Goal: Task Accomplishment & Management: Manage account settings

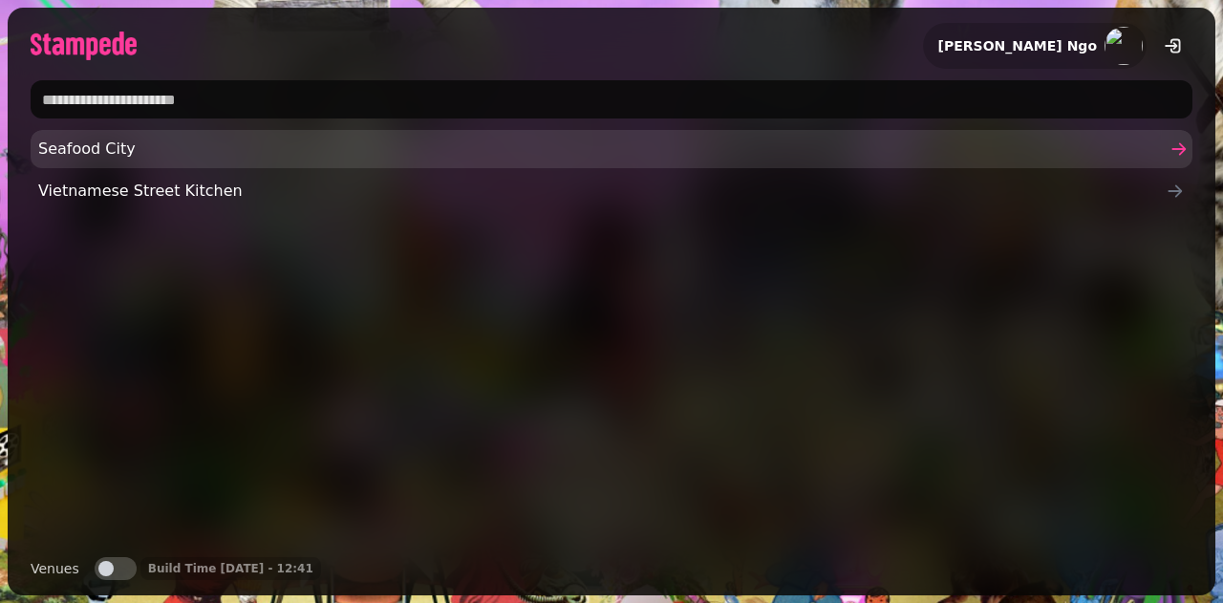
click at [148, 154] on span "Seafood City" at bounding box center [602, 149] width 1128 height 23
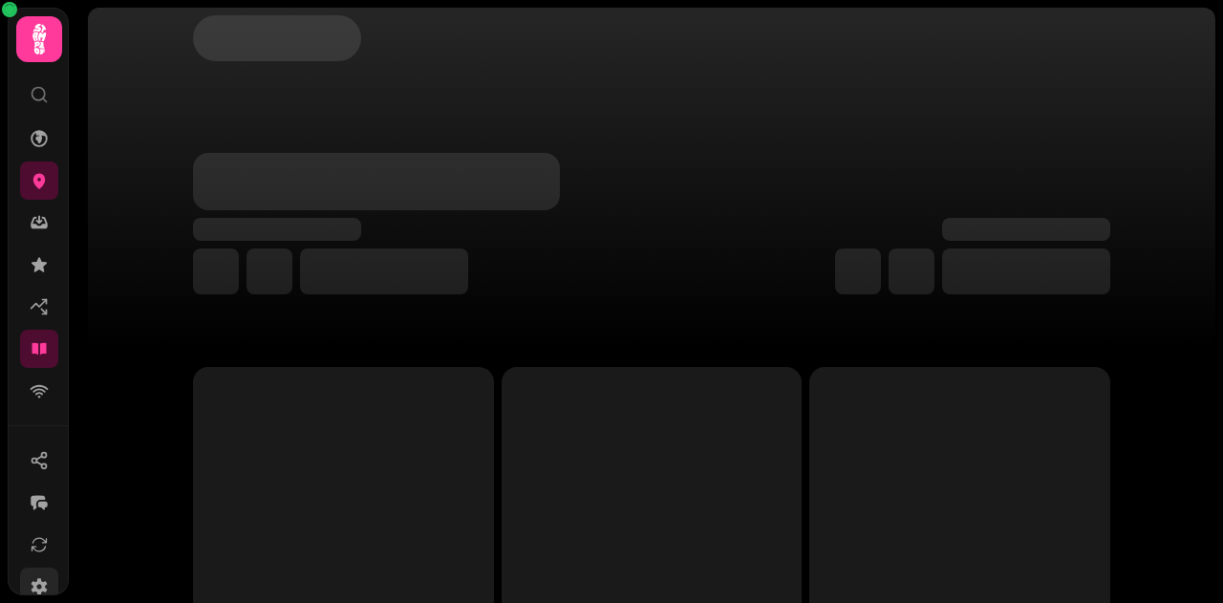
click at [36, 587] on icon at bounding box center [40, 586] width 16 height 17
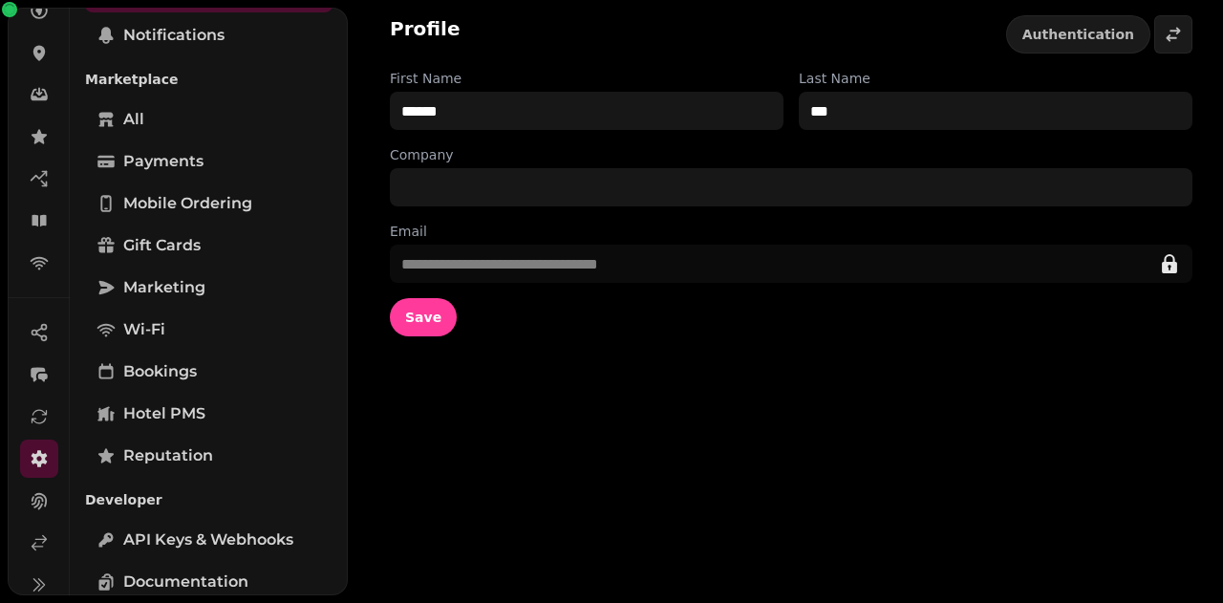
scroll to position [191, 0]
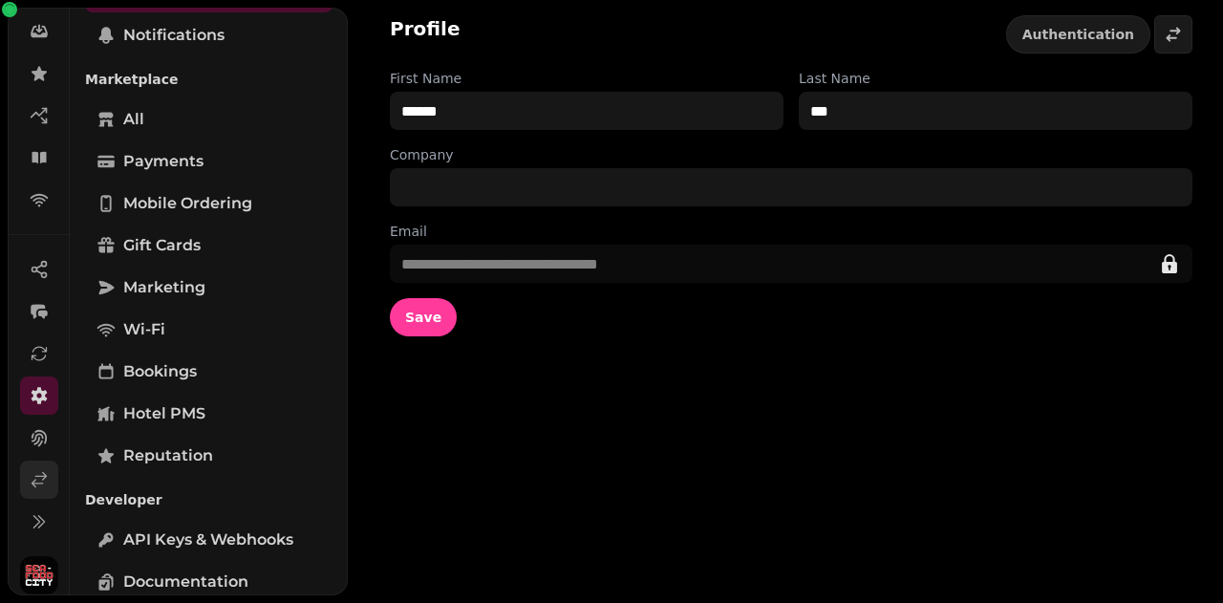
click at [37, 485] on icon at bounding box center [39, 479] width 19 height 19
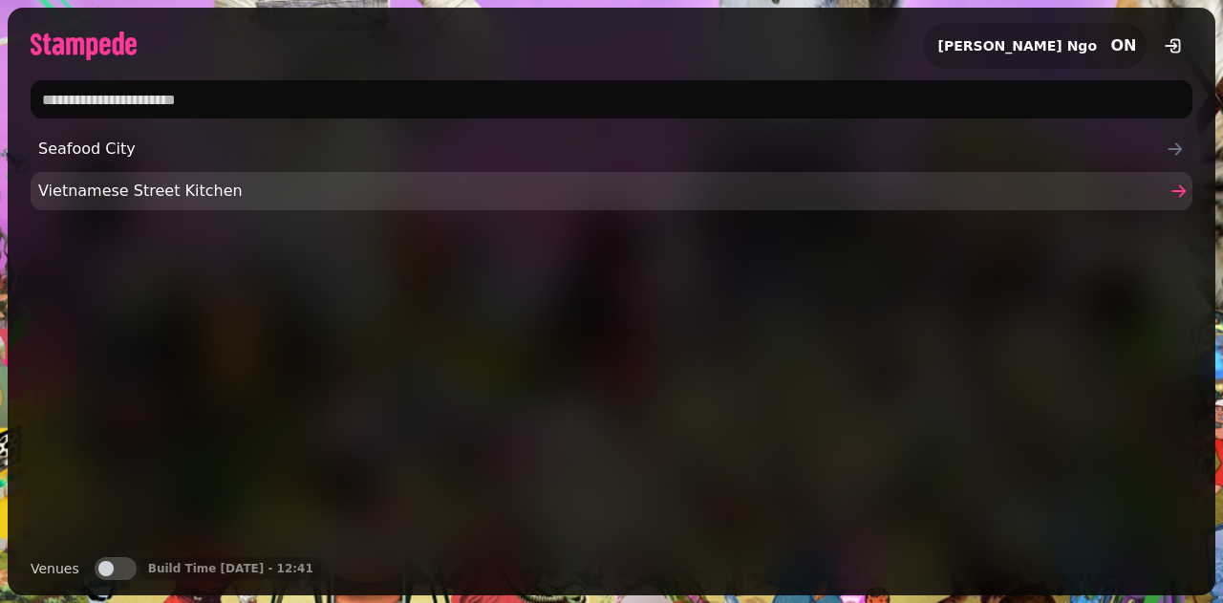
click at [94, 181] on span "Vietnamese Street Kitchen" at bounding box center [602, 191] width 1128 height 23
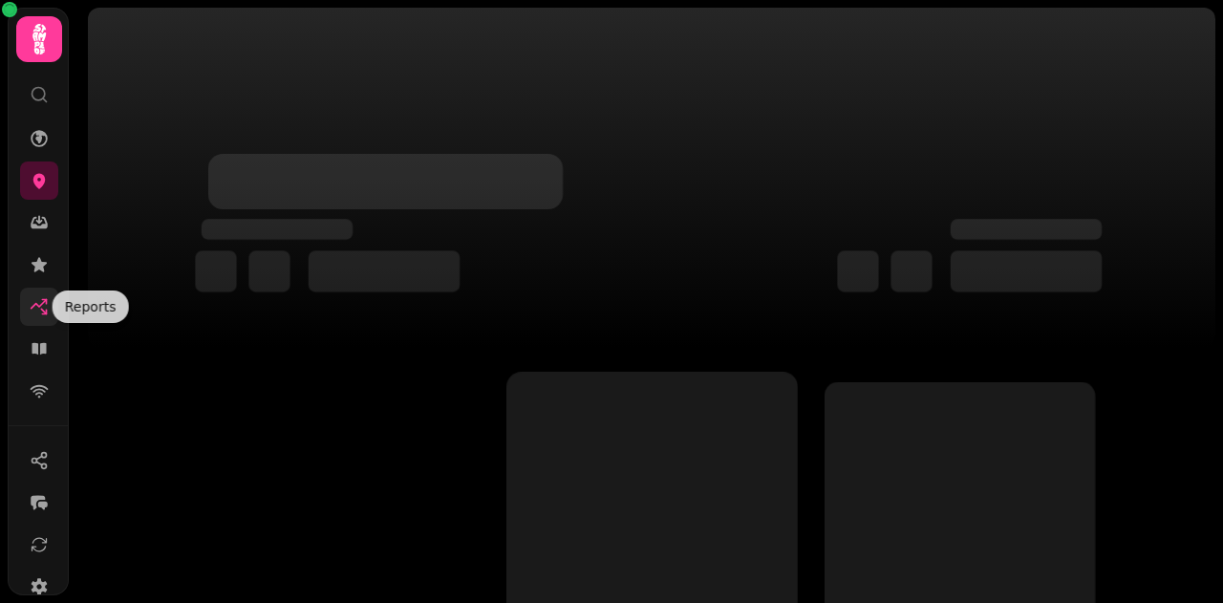
click at [40, 308] on icon at bounding box center [39, 306] width 19 height 19
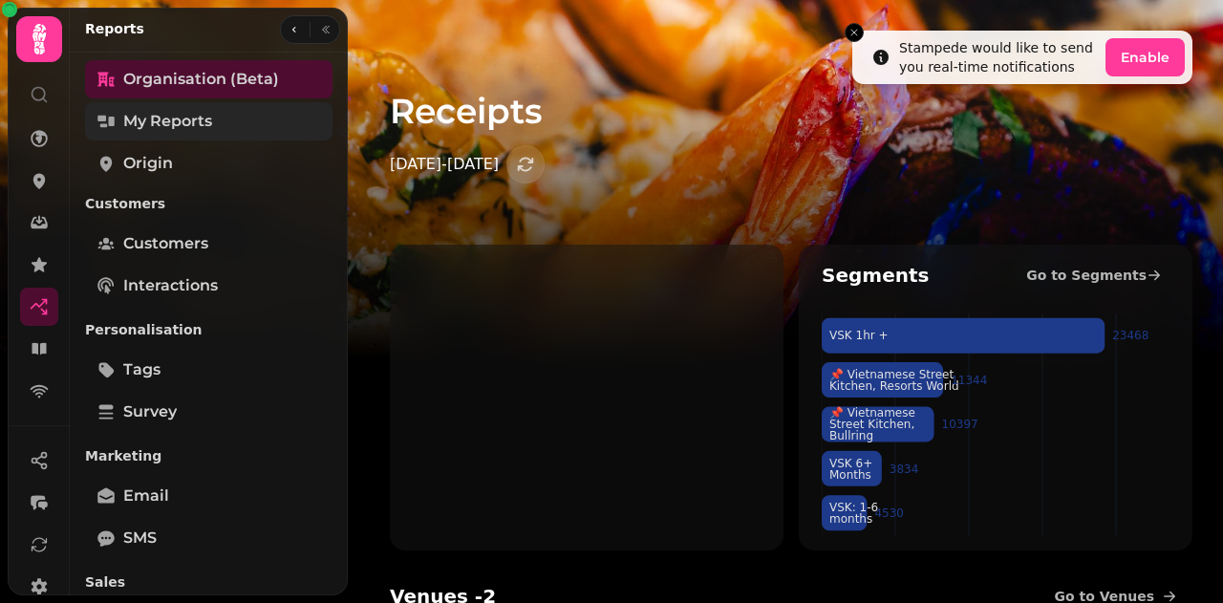
click at [130, 120] on span "My Reports" at bounding box center [167, 121] width 89 height 23
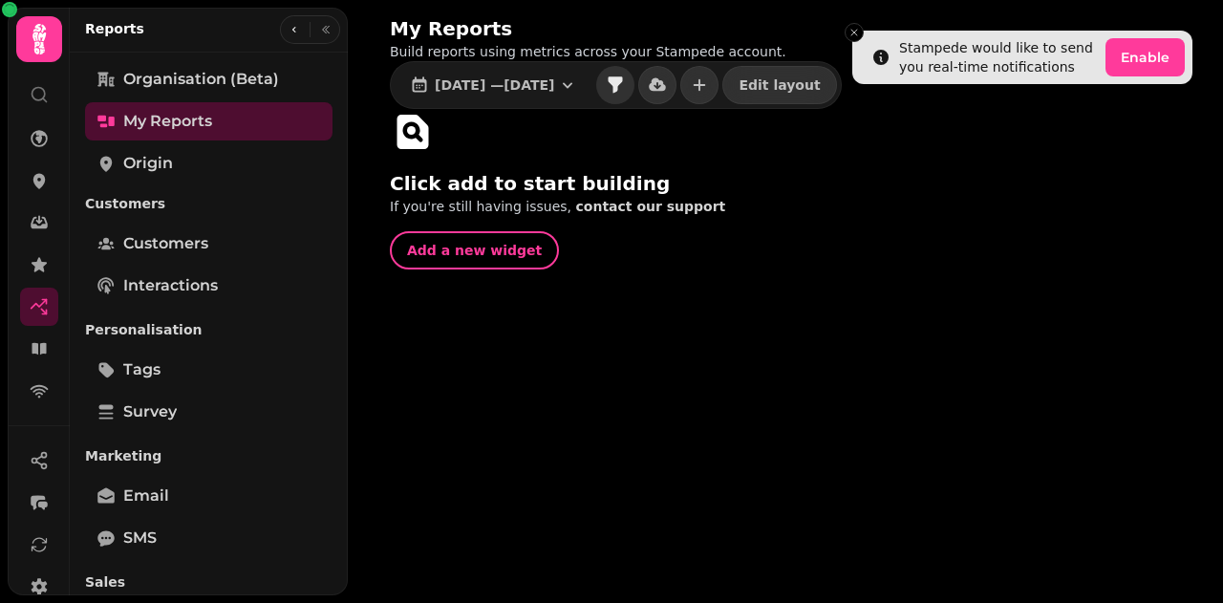
click at [623, 85] on icon "filter" at bounding box center [616, 84] width 14 height 16
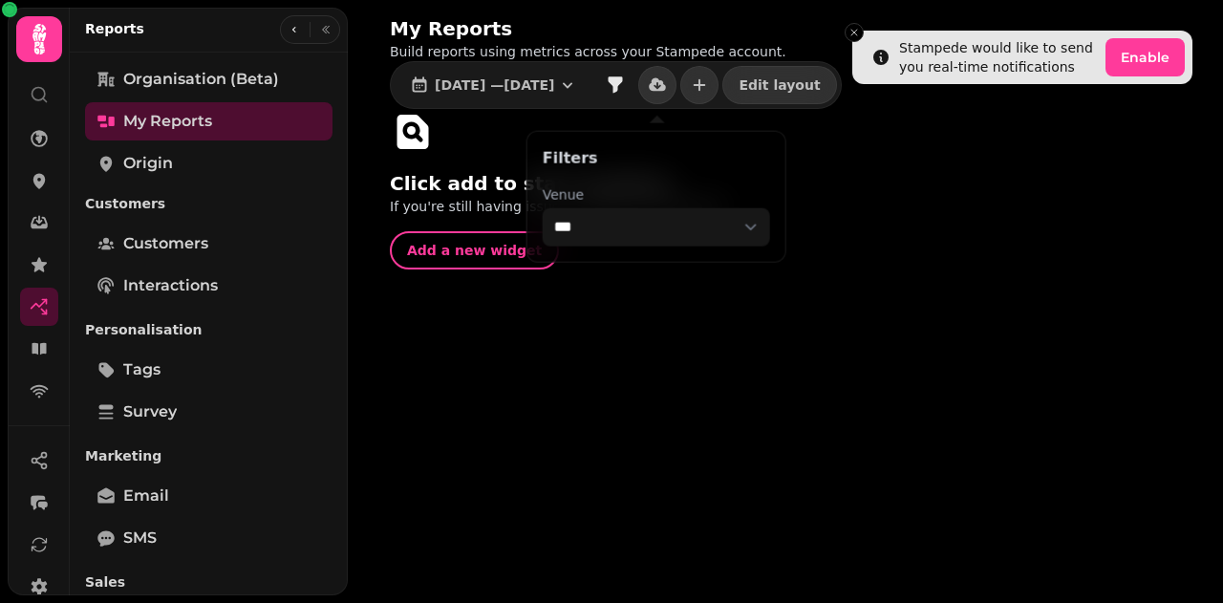
click at [610, 222] on select "**********" at bounding box center [656, 227] width 227 height 38
select select "**********"
click at [543, 208] on select "**********" at bounding box center [656, 227] width 227 height 38
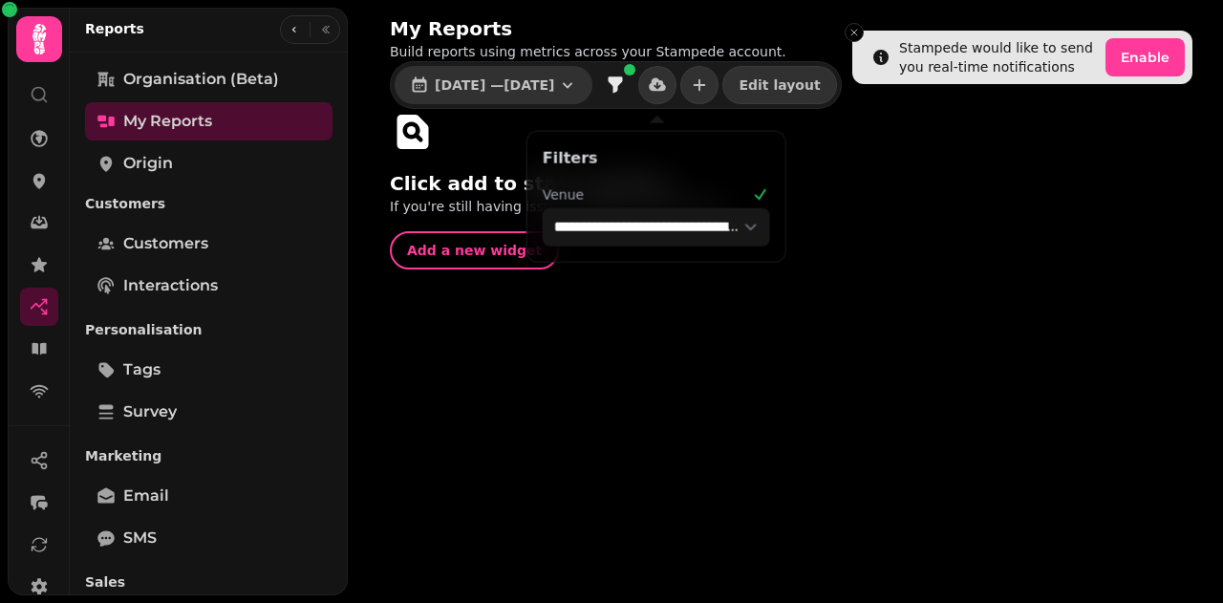
click at [554, 84] on span "[DATE] — [DATE]" at bounding box center [494, 84] width 119 height 13
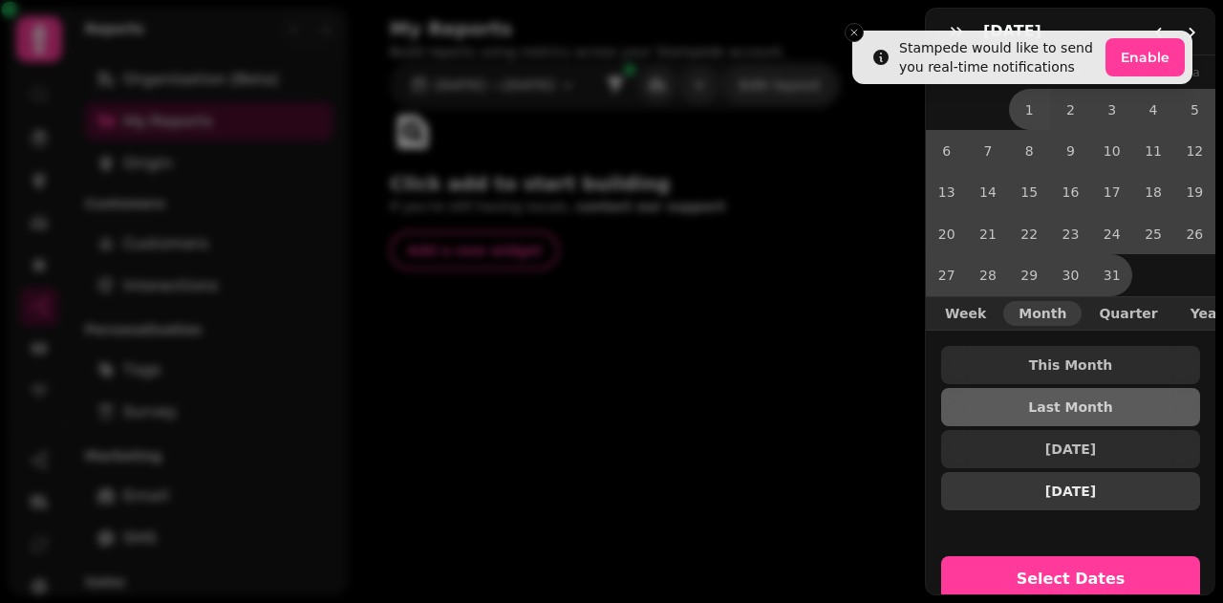
click at [1115, 485] on span "[DATE]" at bounding box center [1071, 491] width 228 height 13
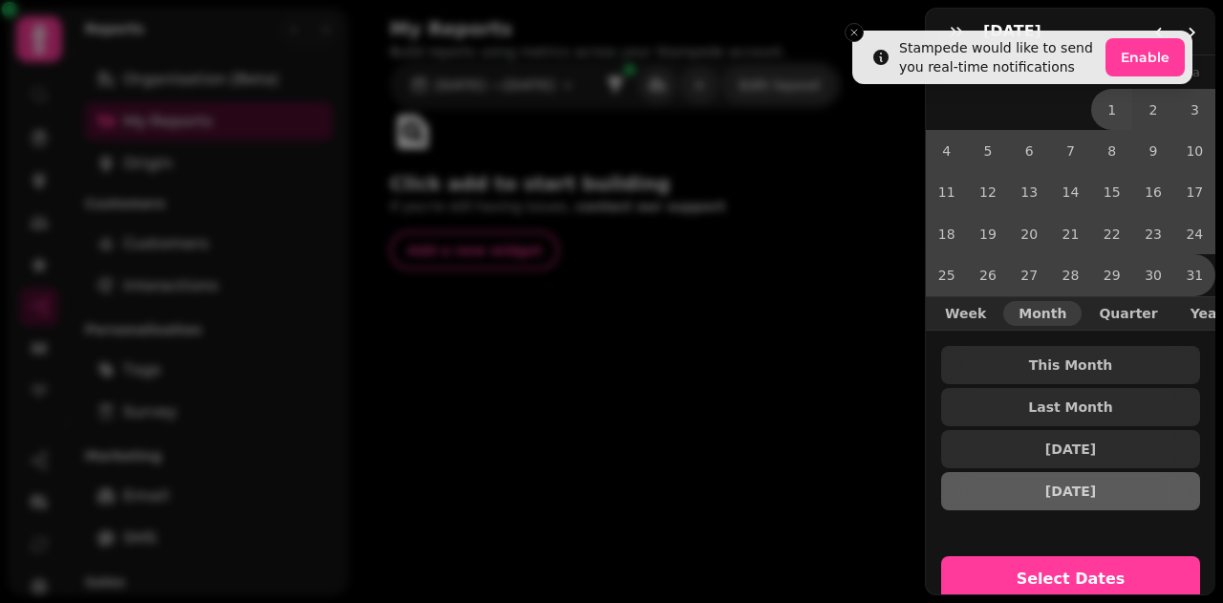
scroll to position [44, 0]
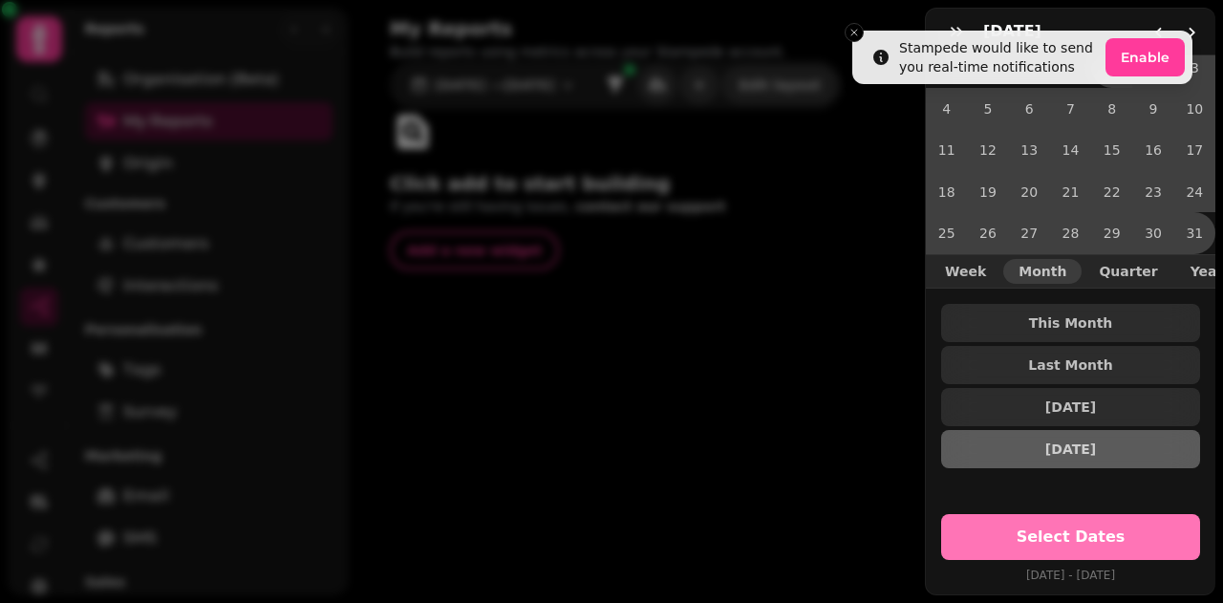
click at [1062, 529] on span "Select Dates" at bounding box center [1070, 536] width 213 height 15
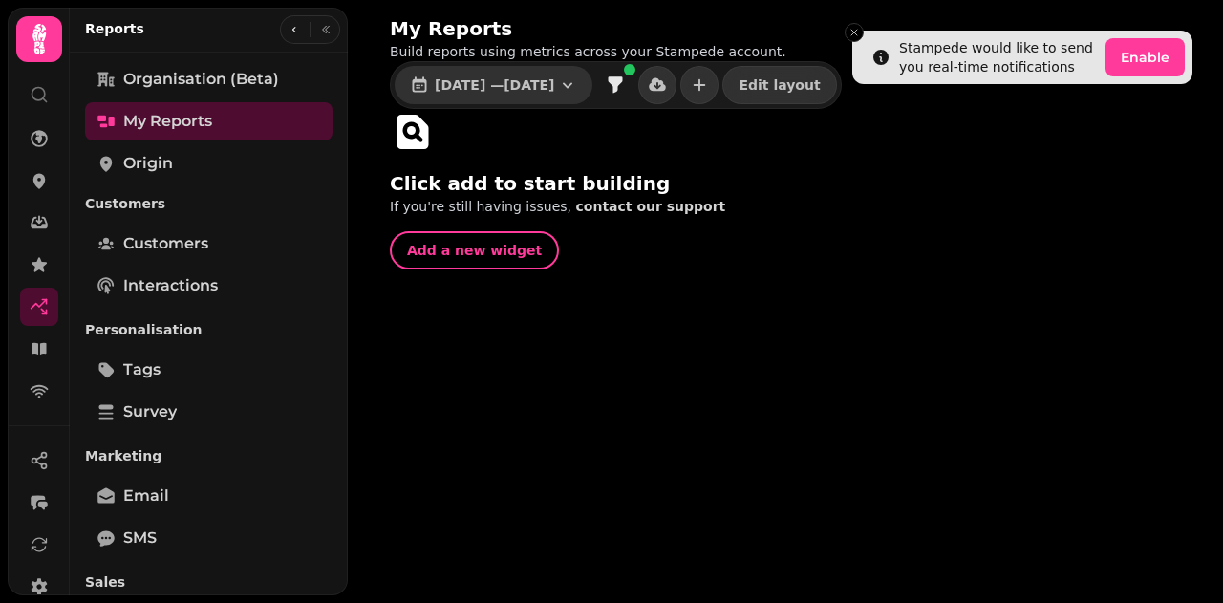
click at [566, 94] on button "[DATE] — [DATE]" at bounding box center [494, 85] width 198 height 38
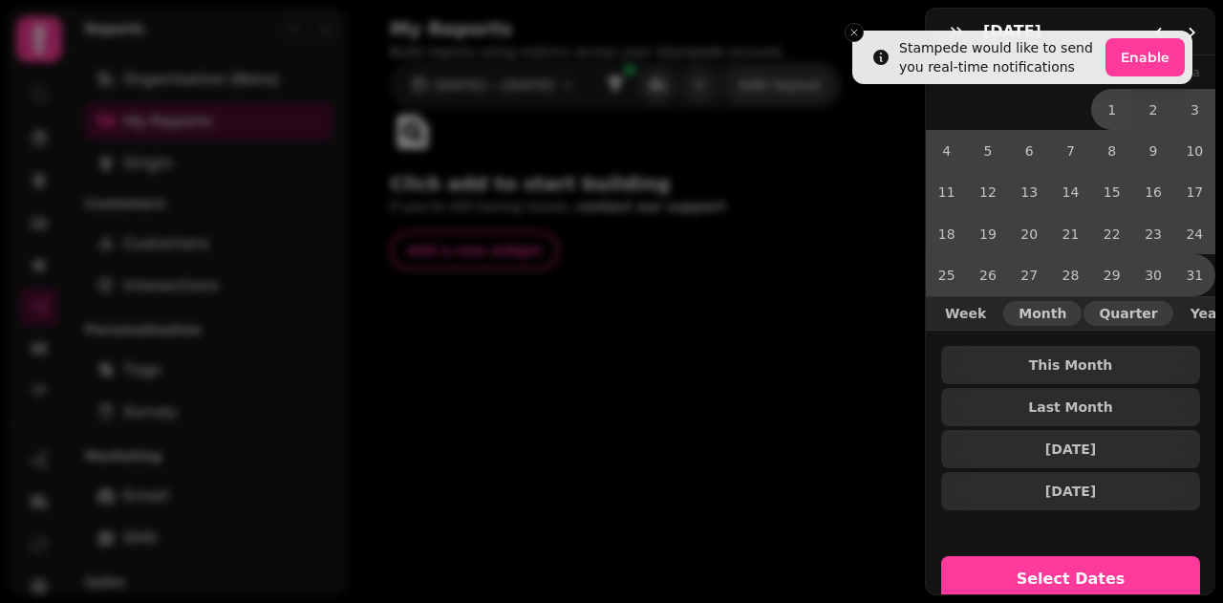
click at [1099, 307] on span "Quarter" at bounding box center [1128, 313] width 58 height 13
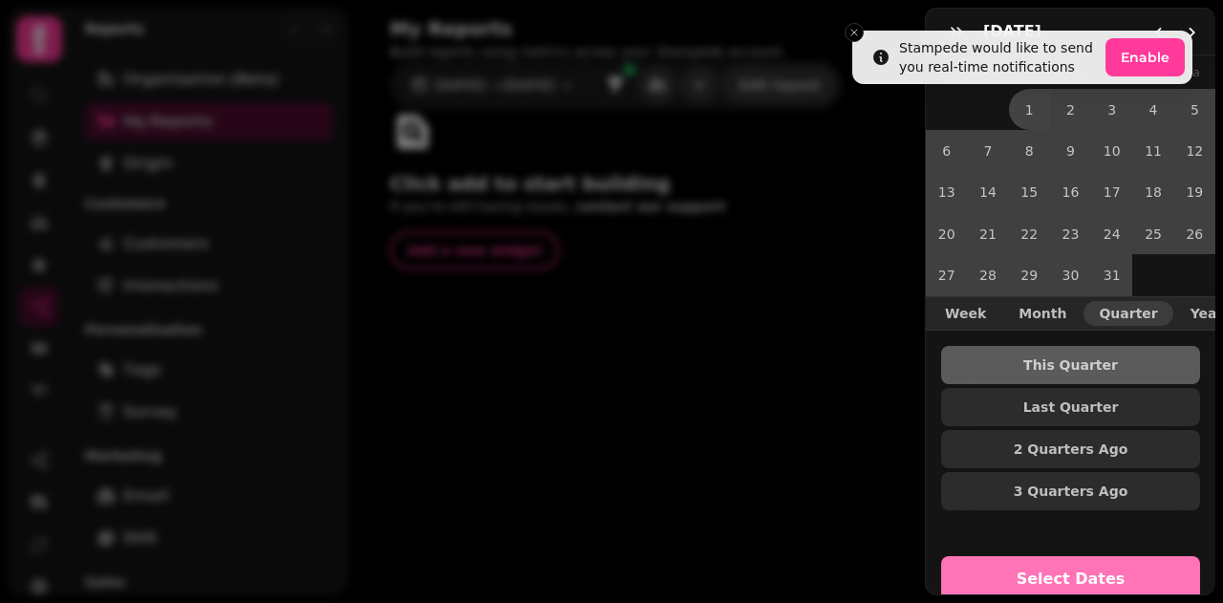
click at [1098, 571] on span "Select Dates" at bounding box center [1070, 578] width 213 height 15
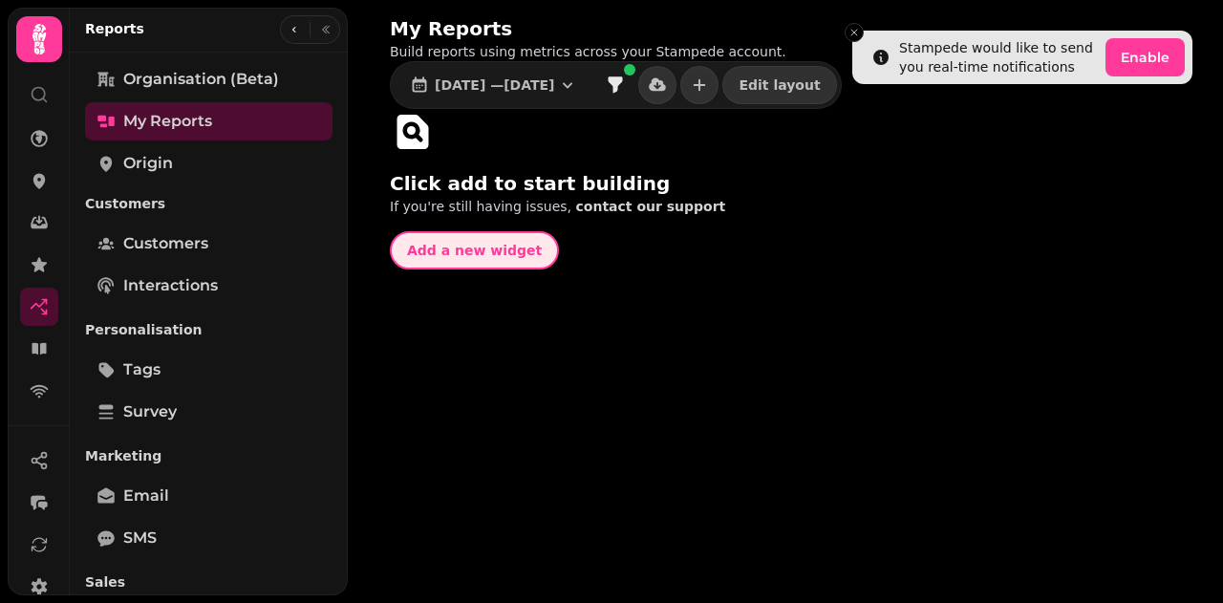
click at [491, 244] on span "Add a new widget" at bounding box center [474, 250] width 135 height 13
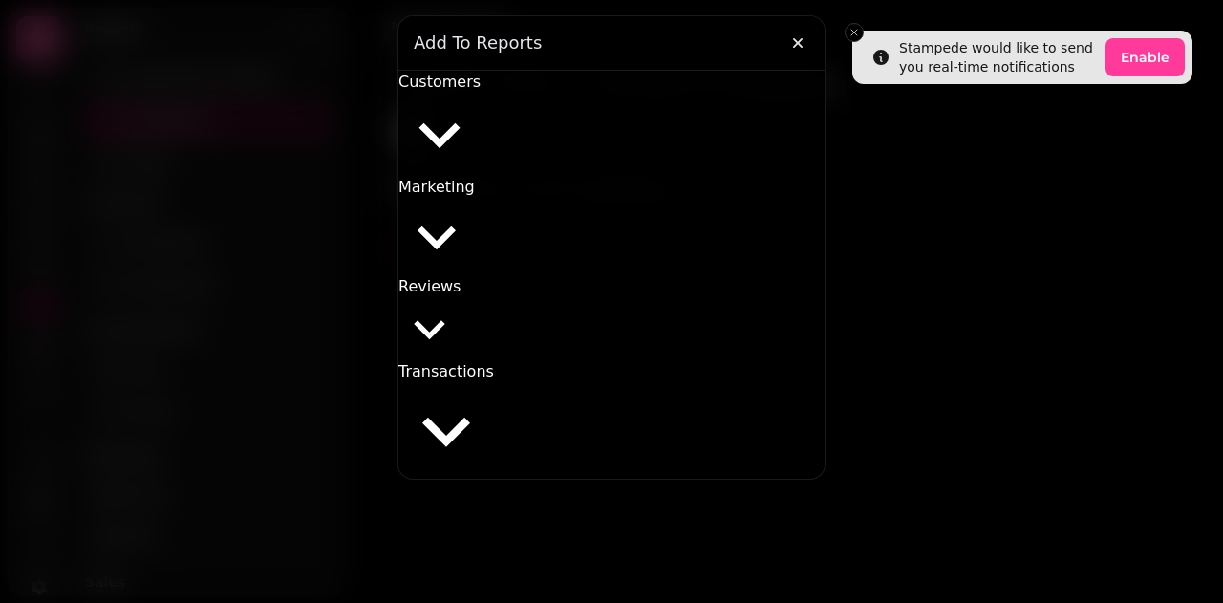
click at [481, 91] on span "Customers" at bounding box center [439, 82] width 82 height 18
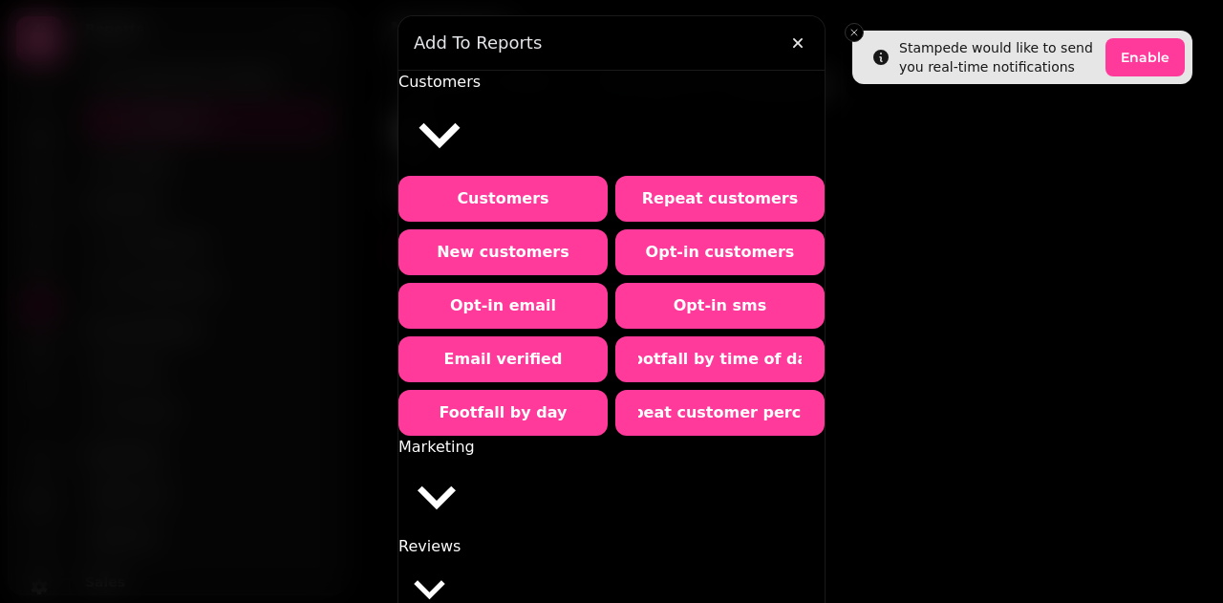
click at [481, 91] on span "Customers" at bounding box center [439, 82] width 82 height 18
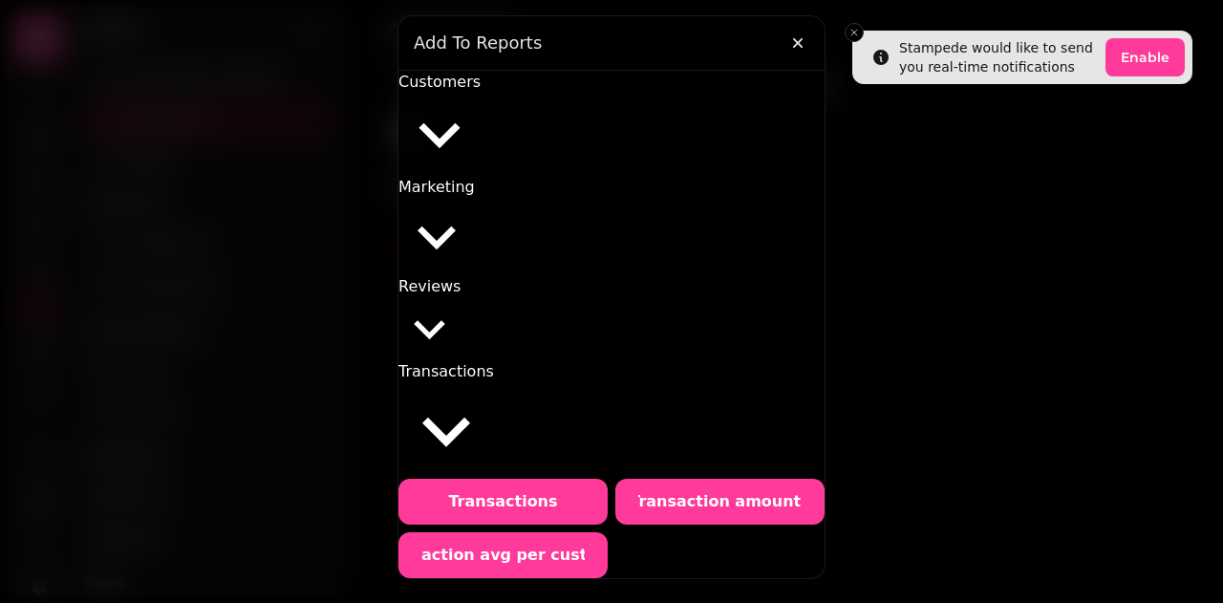
click at [461, 277] on span "Reviews" at bounding box center [429, 286] width 62 height 18
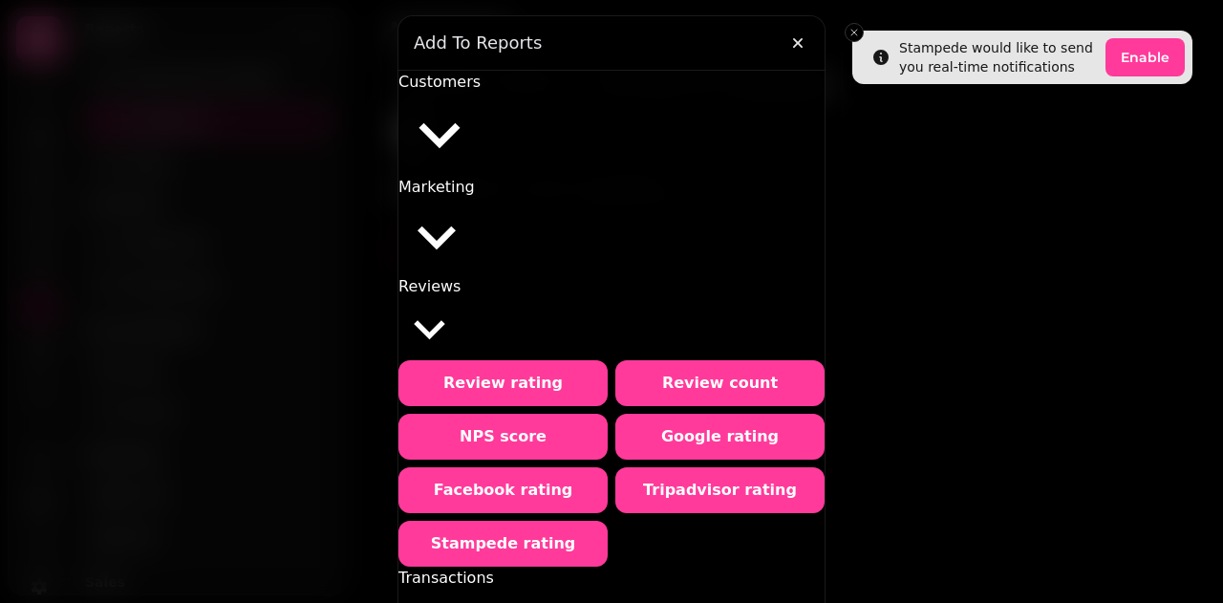
click at [475, 176] on button "Marketing" at bounding box center [436, 225] width 76 height 99
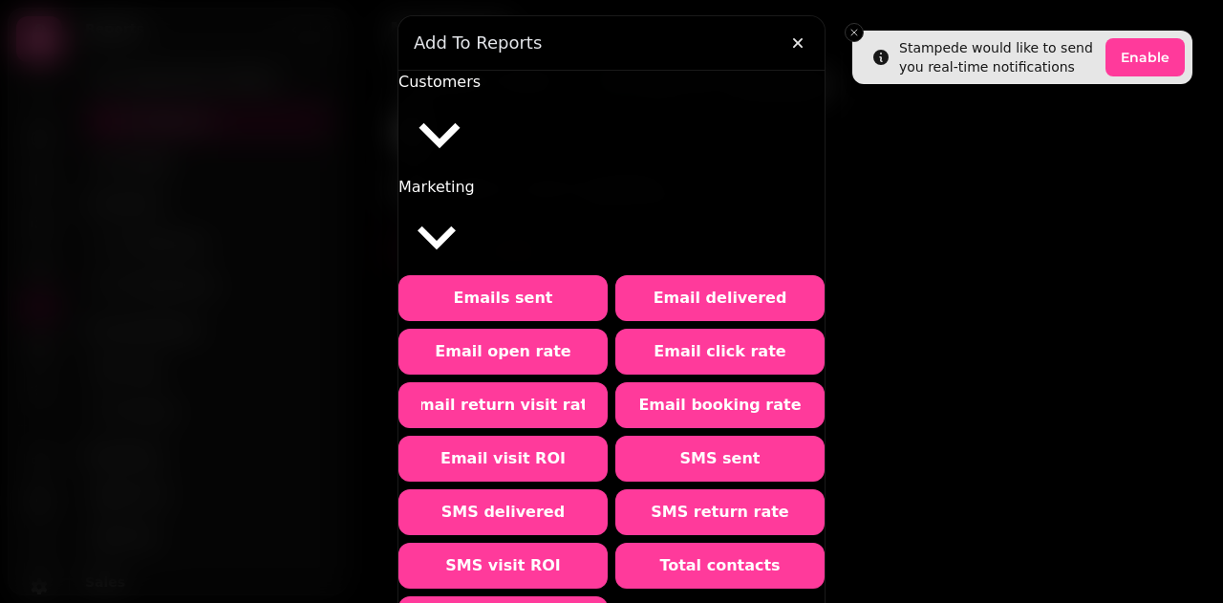
click at [475, 178] on span "Marketing" at bounding box center [436, 187] width 76 height 18
click at [481, 91] on span "Customers" at bounding box center [439, 82] width 82 height 18
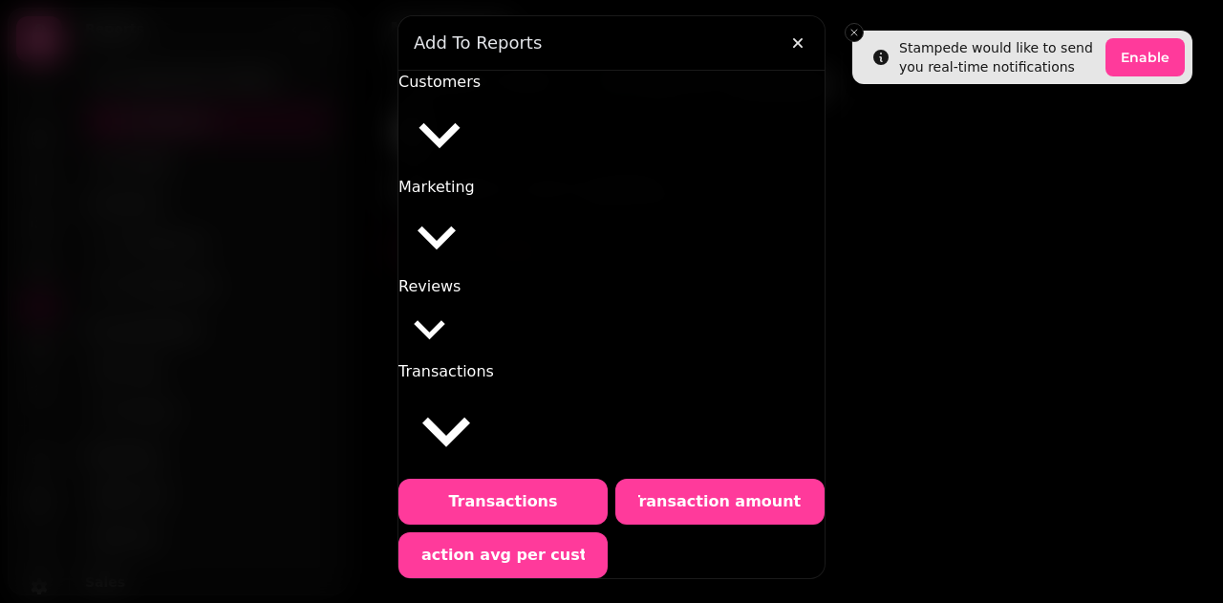
click at [461, 277] on span "Reviews" at bounding box center [429, 286] width 62 height 18
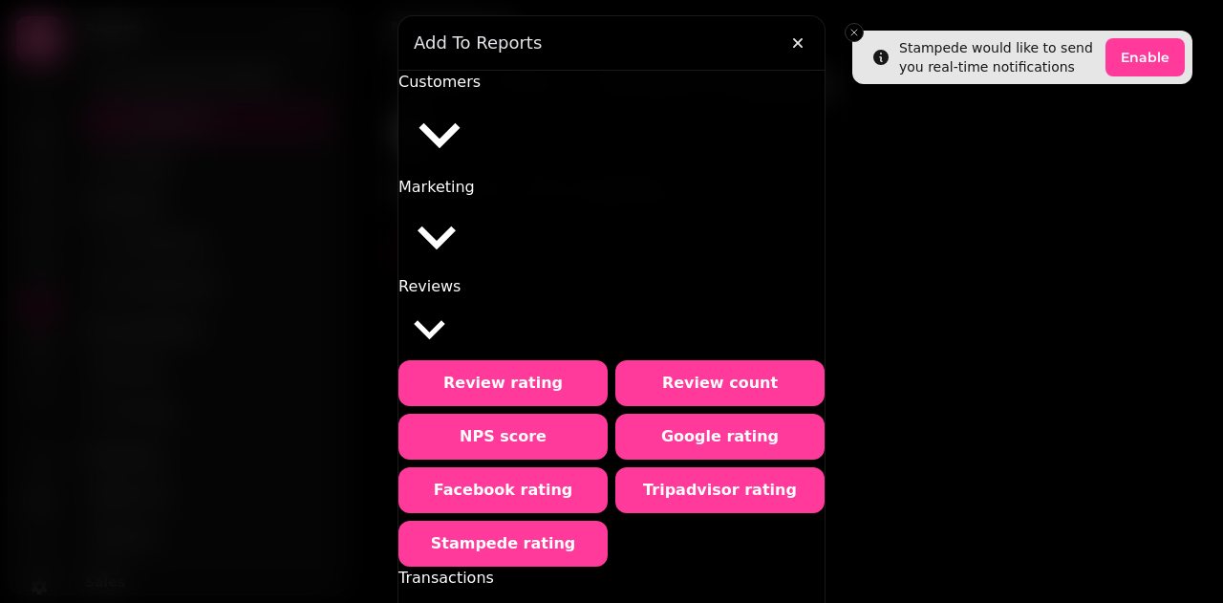
click at [461, 277] on span "Reviews" at bounding box center [429, 286] width 62 height 18
click at [481, 90] on span "Customers" at bounding box center [439, 82] width 82 height 18
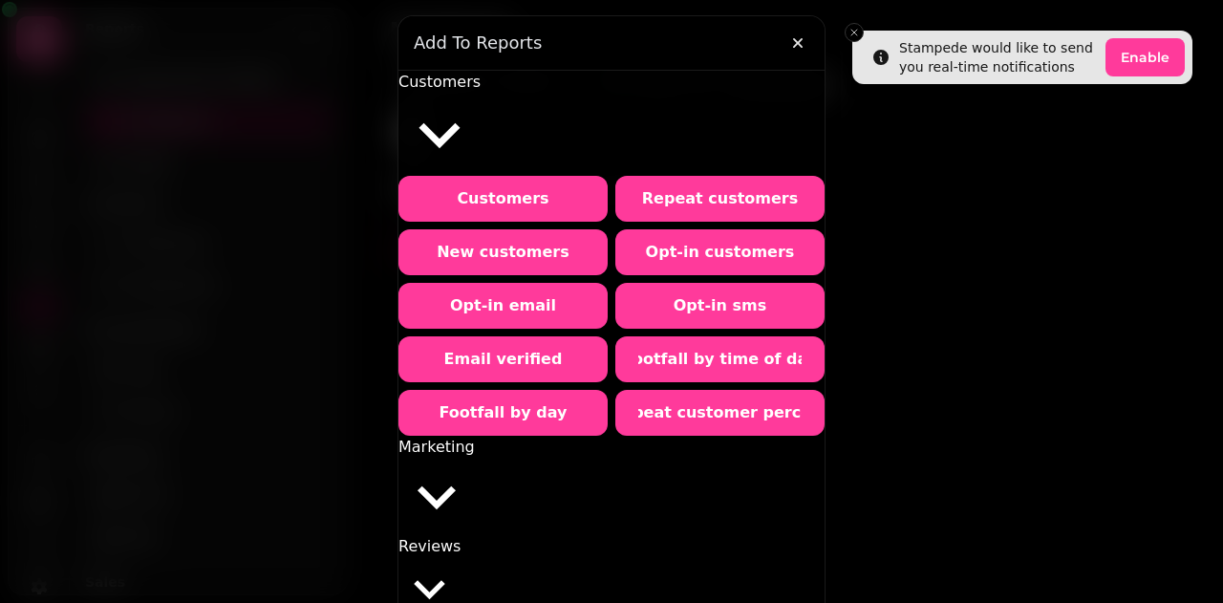
click at [475, 436] on button "Marketing" at bounding box center [436, 485] width 76 height 99
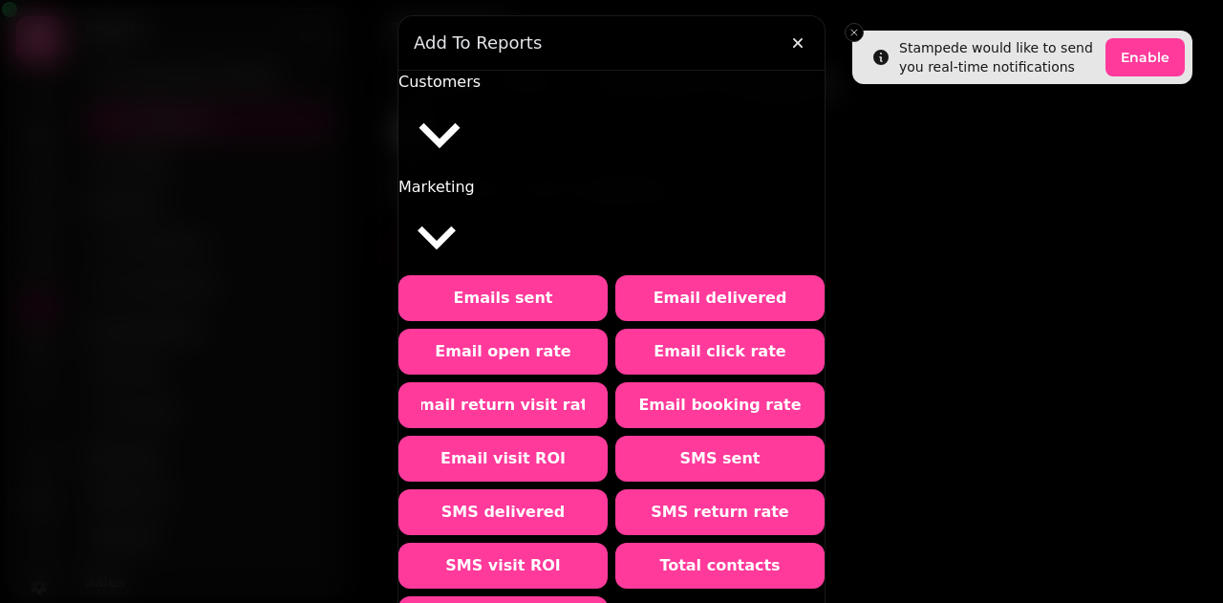
click at [481, 91] on span "Customers" at bounding box center [439, 82] width 82 height 18
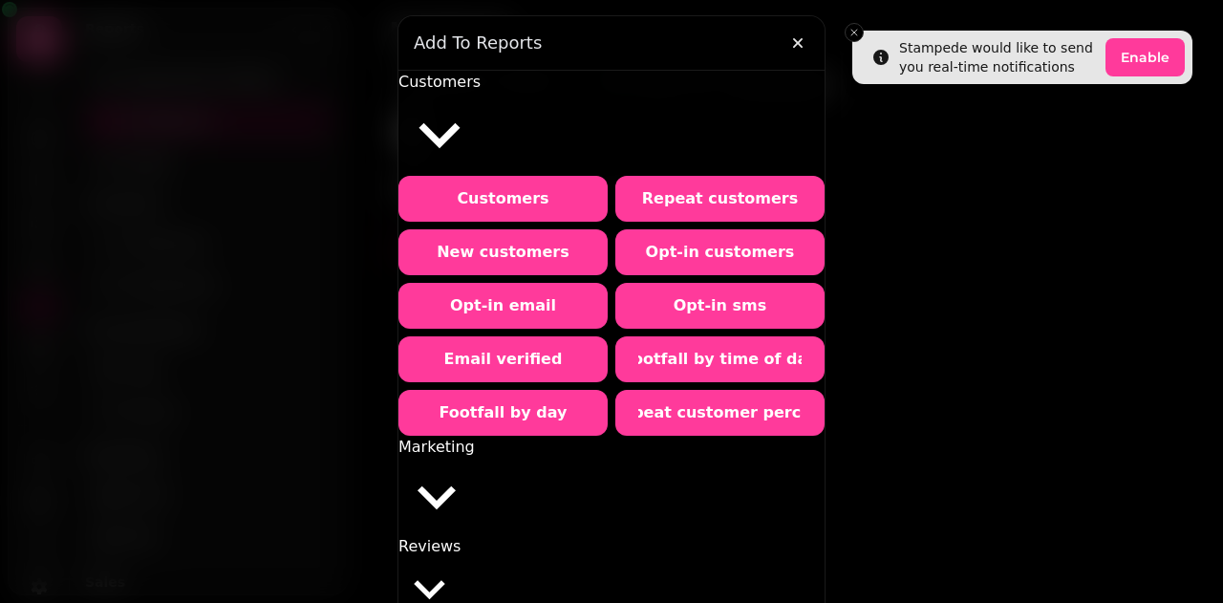
click at [475, 438] on span "Marketing" at bounding box center [436, 447] width 76 height 18
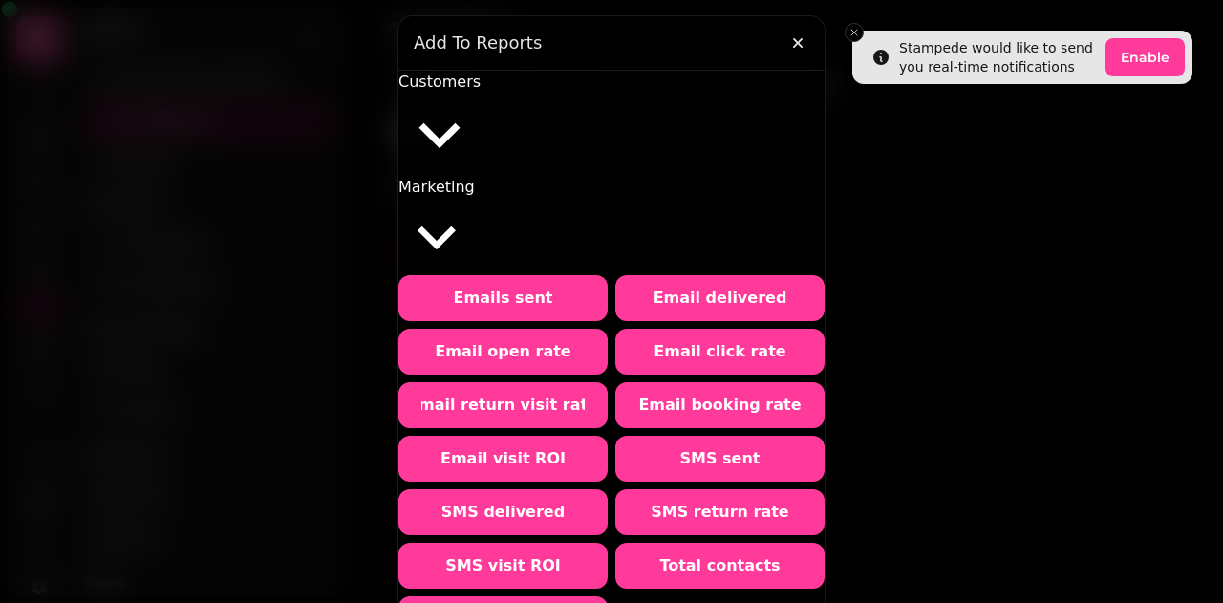
click at [475, 178] on span "Marketing" at bounding box center [436, 187] width 76 height 18
click at [457, 178] on span "Marketing" at bounding box center [436, 187] width 76 height 18
click at [475, 178] on span "Marketing" at bounding box center [436, 187] width 76 height 18
click at [475, 199] on icon "button" at bounding box center [436, 237] width 76 height 76
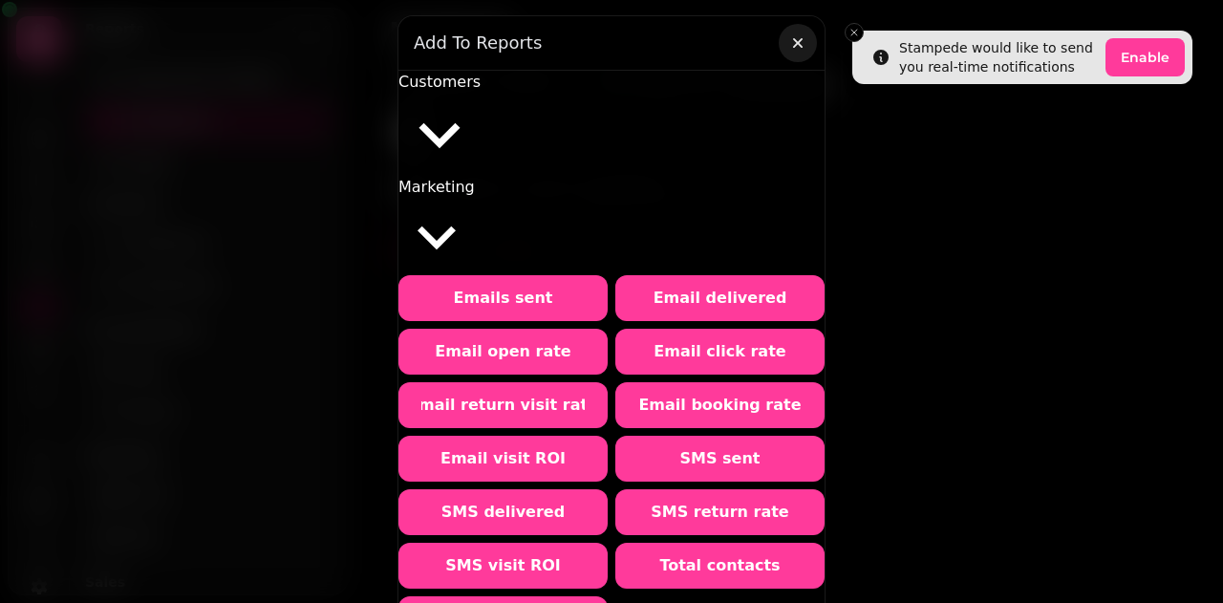
click at [795, 40] on icon "button" at bounding box center [797, 42] width 19 height 19
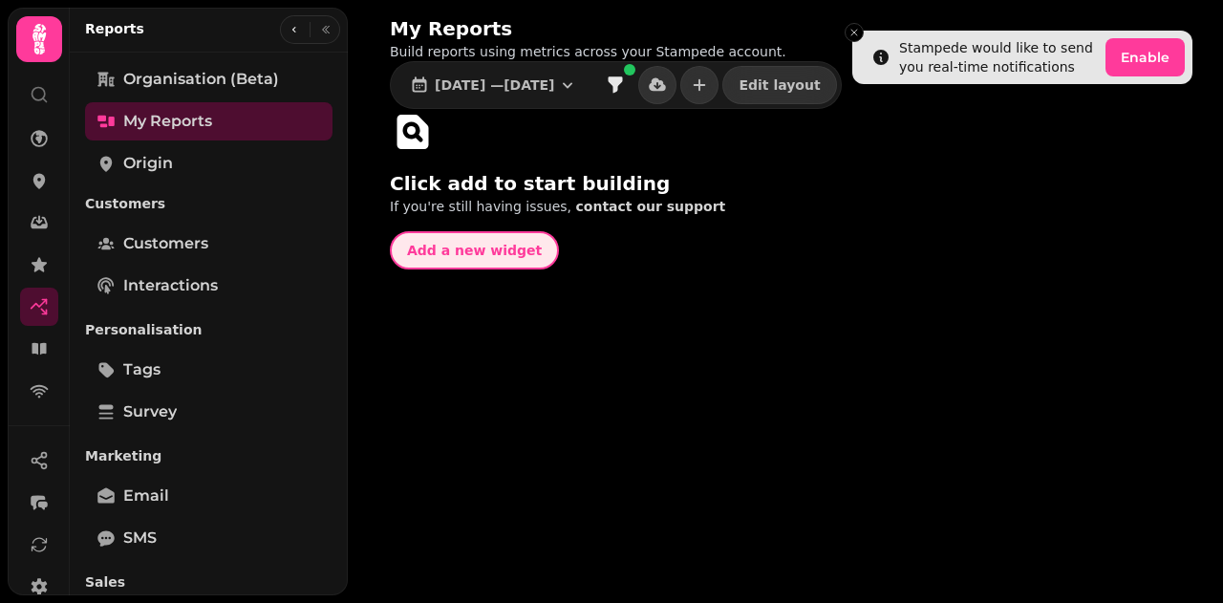
click at [497, 257] on span "Add a new widget" at bounding box center [474, 250] width 135 height 13
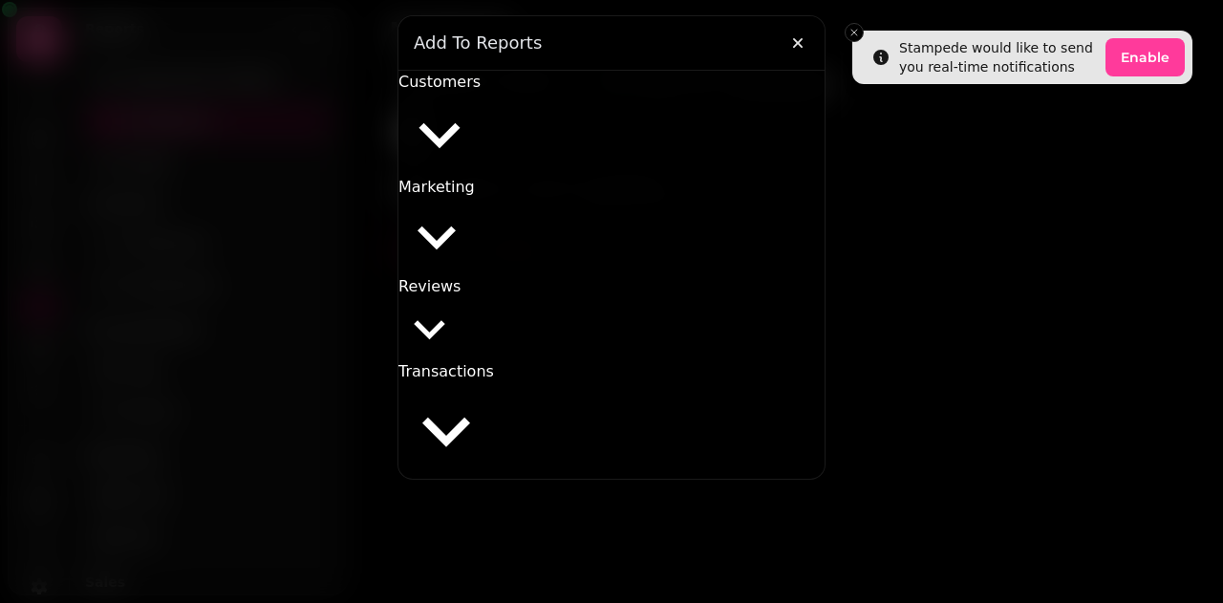
click at [481, 87] on span "Customers" at bounding box center [439, 82] width 82 height 18
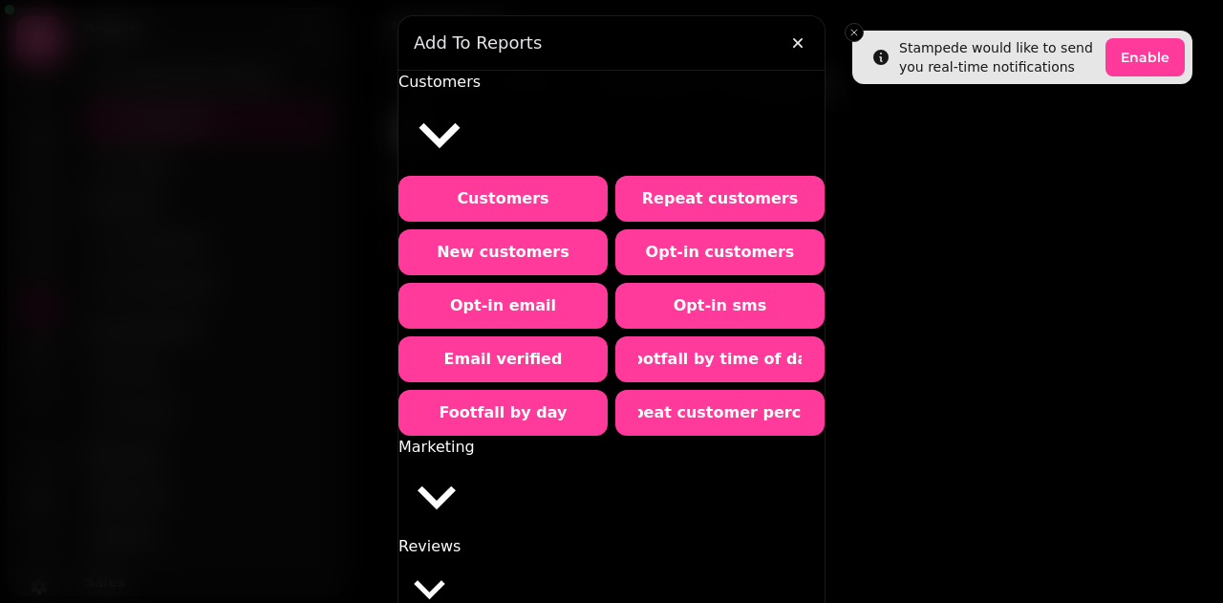
click at [475, 438] on span "Marketing" at bounding box center [436, 447] width 76 height 18
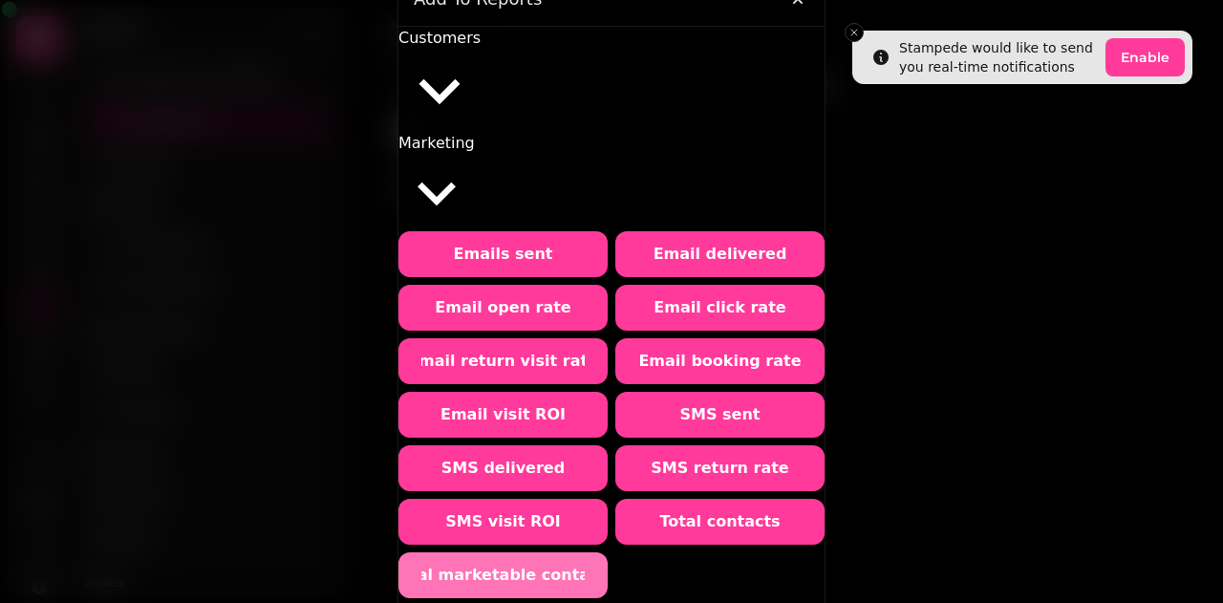
scroll to position [55, 0]
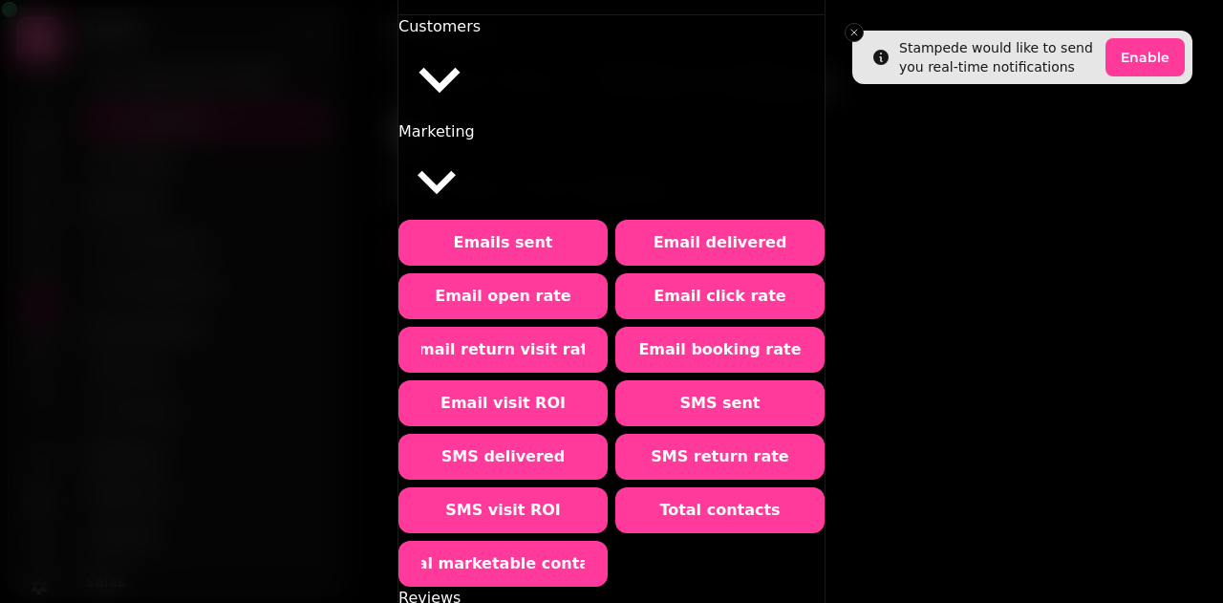
click at [461, 589] on span "Reviews" at bounding box center [429, 598] width 62 height 18
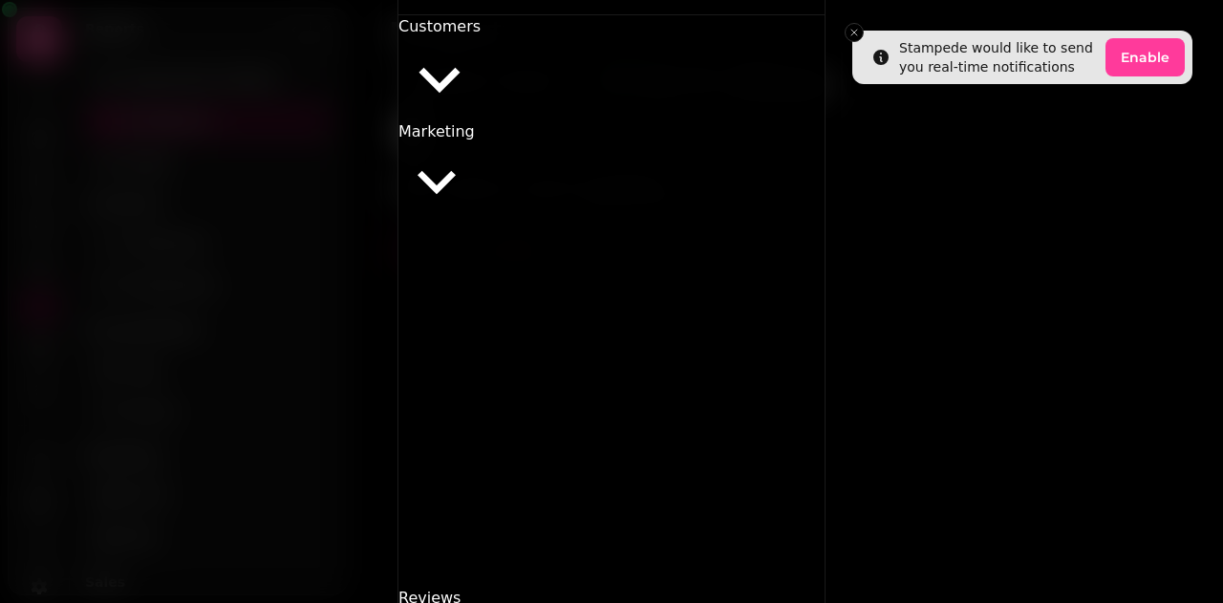
scroll to position [0, 0]
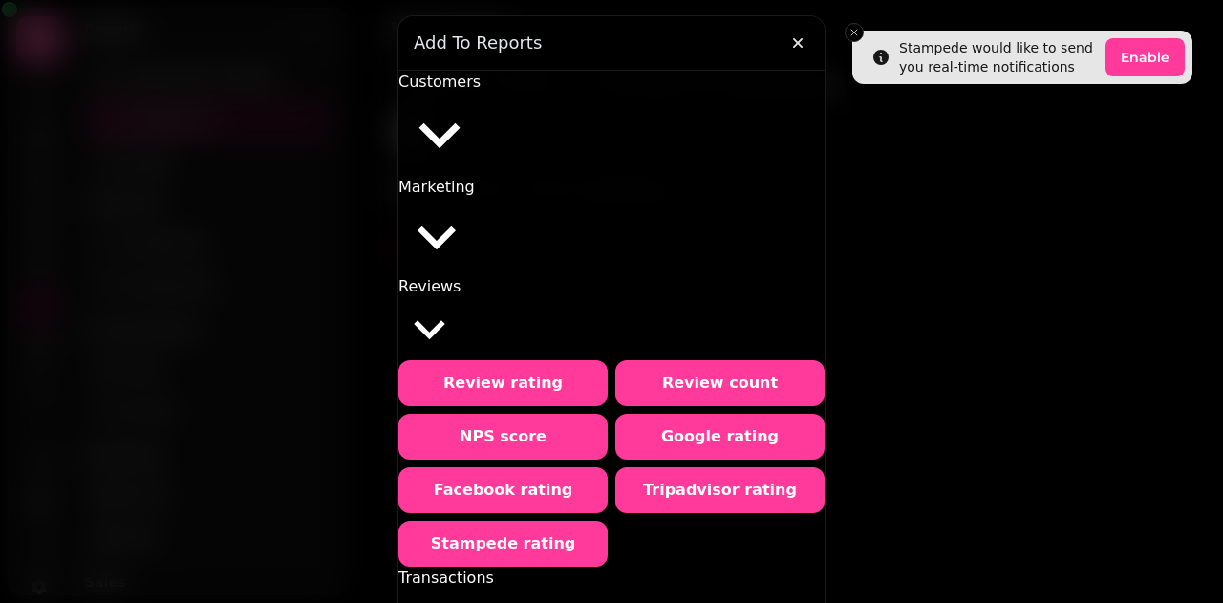
click at [494, 569] on span "Transactions" at bounding box center [446, 578] width 96 height 18
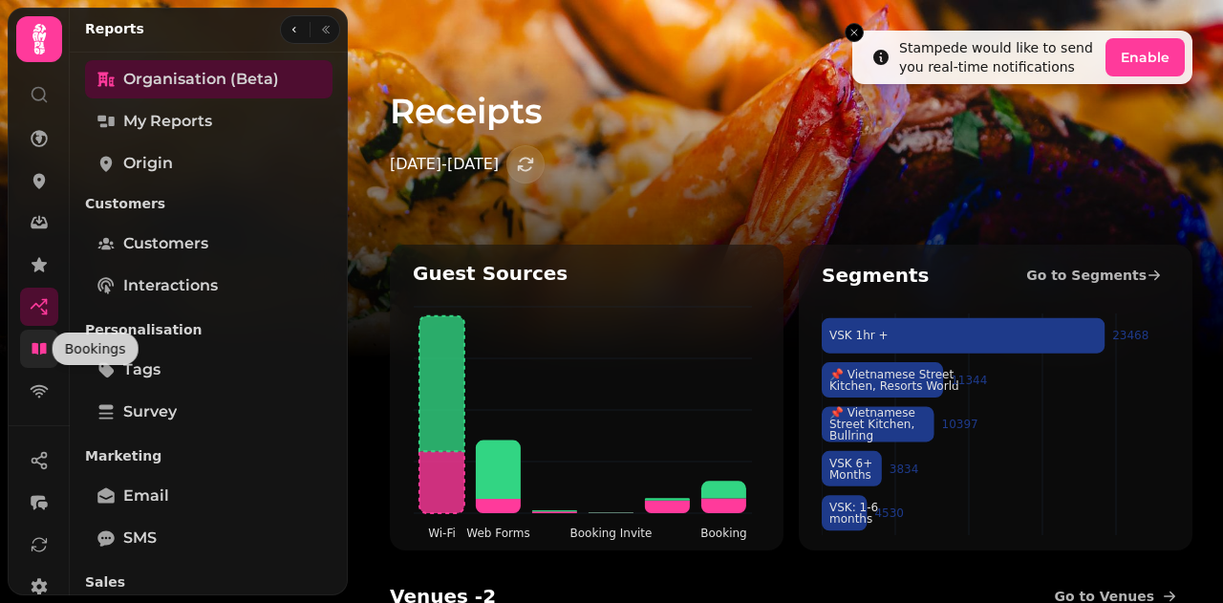
click at [36, 354] on icon at bounding box center [39, 348] width 19 height 19
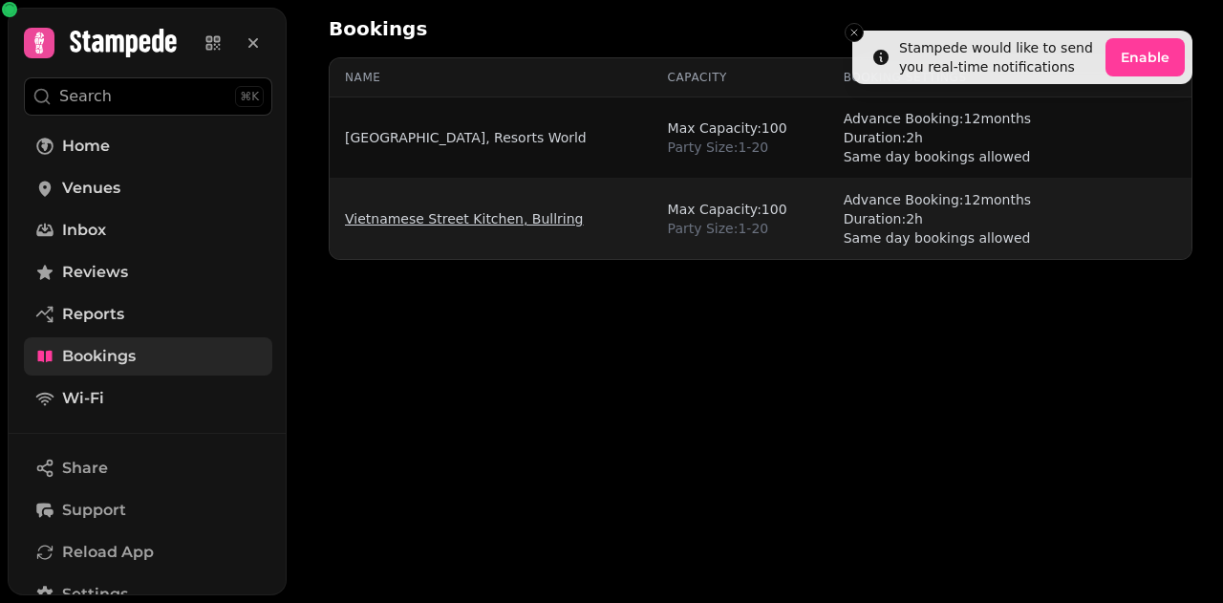
click at [522, 222] on link "Vietnamese Street Kitchen, Bullring" at bounding box center [464, 218] width 239 height 19
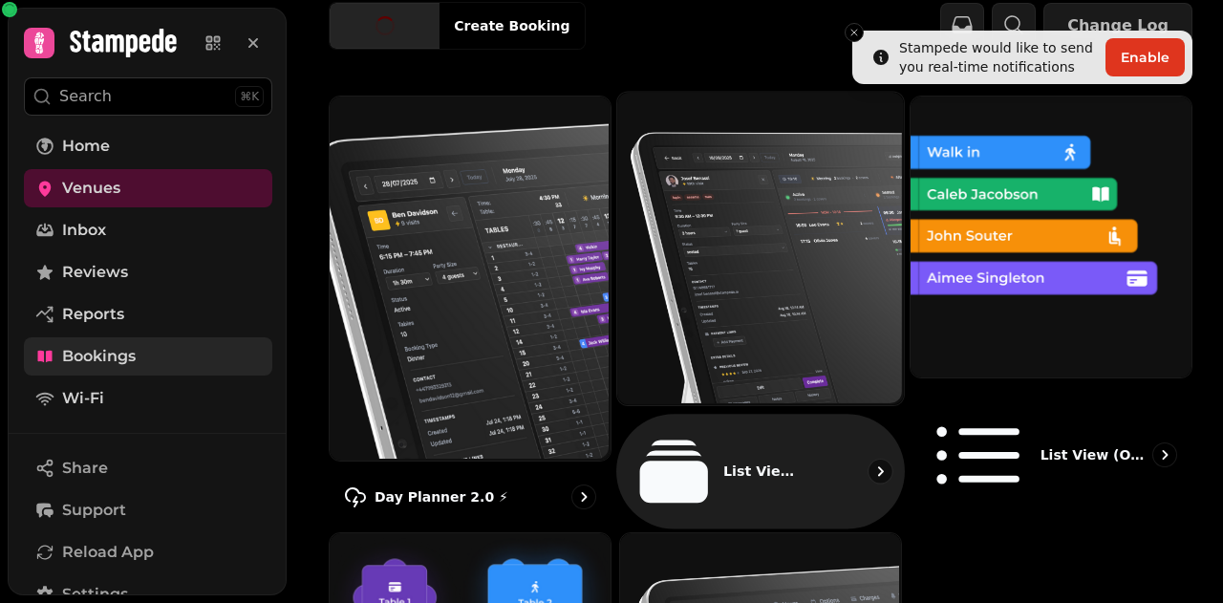
scroll to position [191, 0]
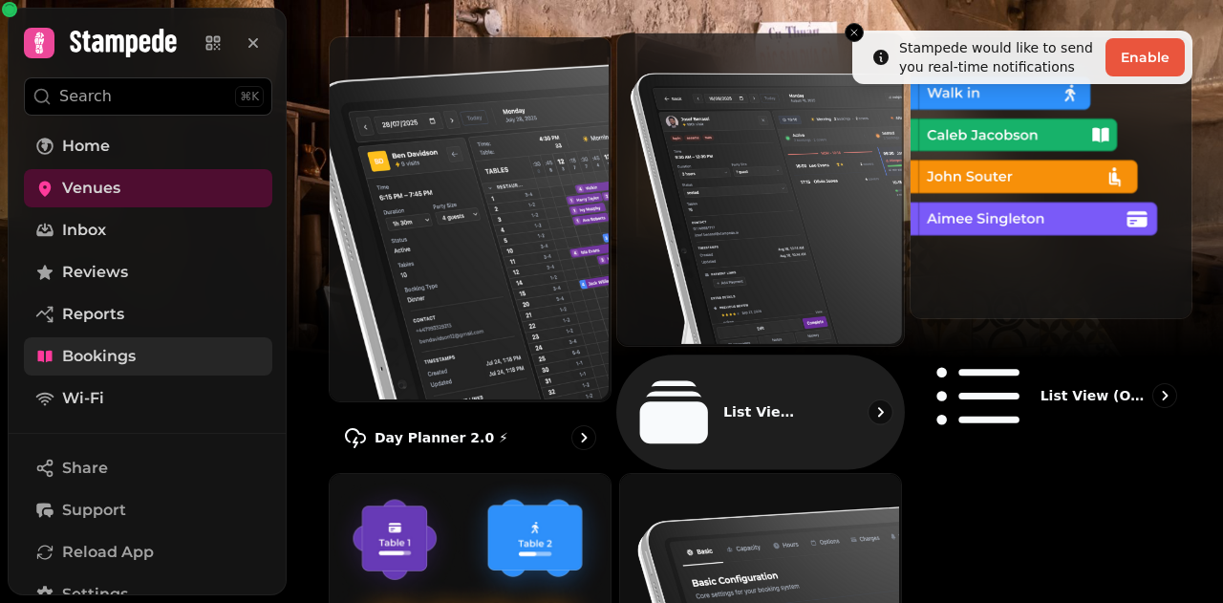
click at [750, 248] on img at bounding box center [758, 187] width 287 height 312
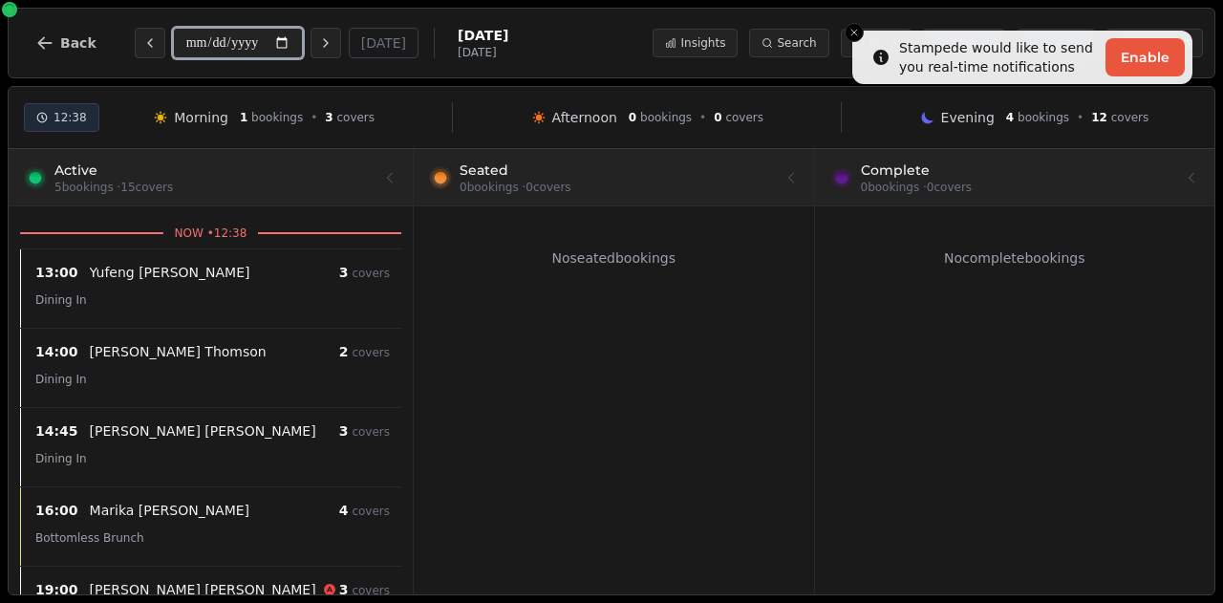
click at [242, 46] on input "**********" at bounding box center [238, 43] width 130 height 31
click at [296, 49] on input "**********" at bounding box center [238, 43] width 130 height 31
click at [286, 45] on input "**********" at bounding box center [238, 43] width 130 height 31
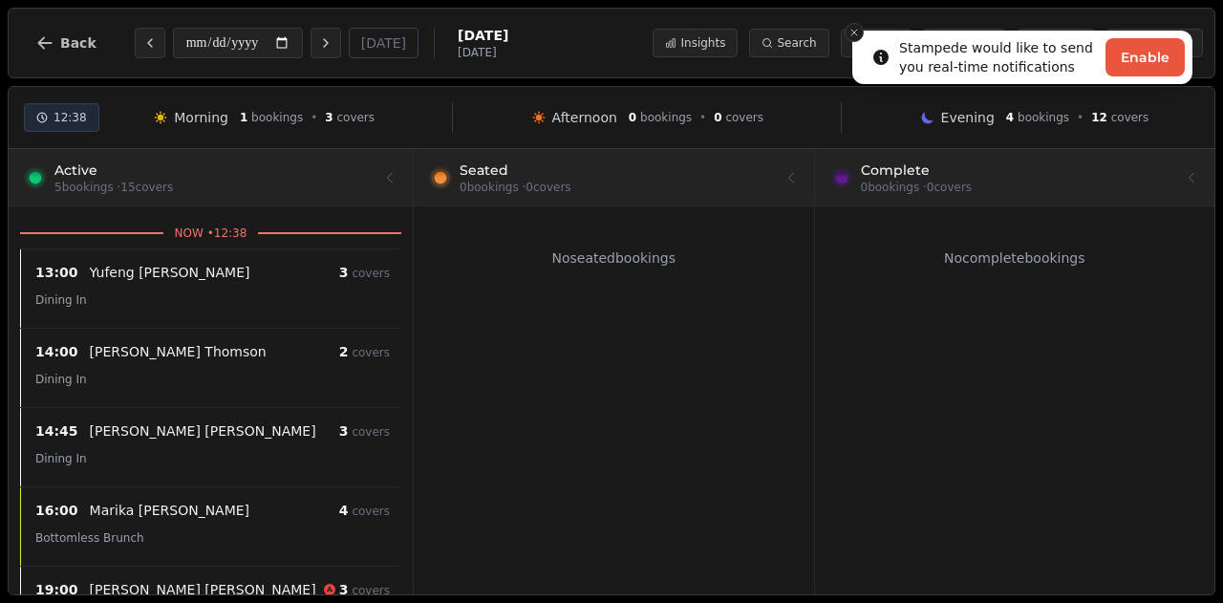
click at [855, 32] on line "Close toast" at bounding box center [854, 33] width 6 height 6
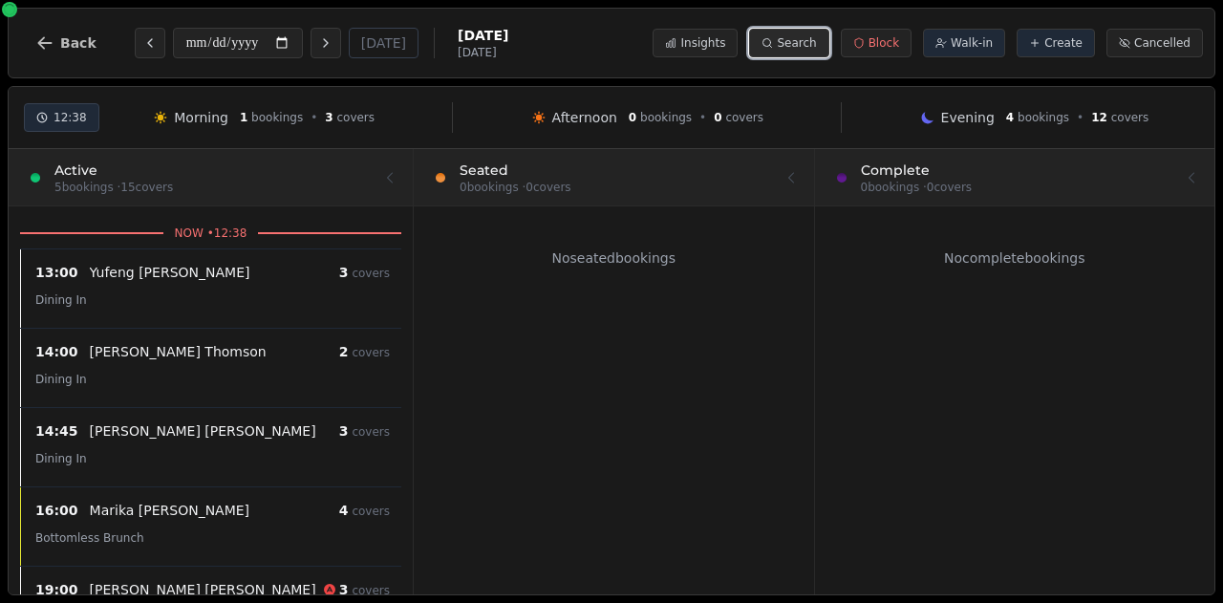
click at [810, 49] on span "Search" at bounding box center [796, 42] width 39 height 15
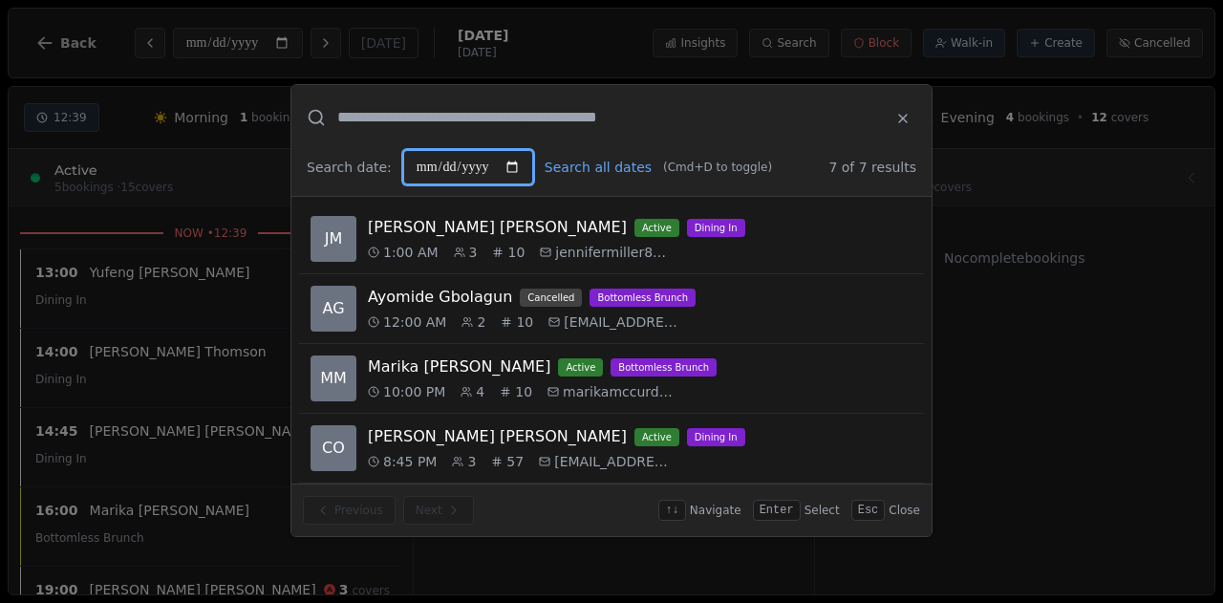
click at [514, 163] on input "**********" at bounding box center [468, 167] width 130 height 34
type input "**********"
click at [570, 169] on button "Search all dates" at bounding box center [598, 167] width 107 height 19
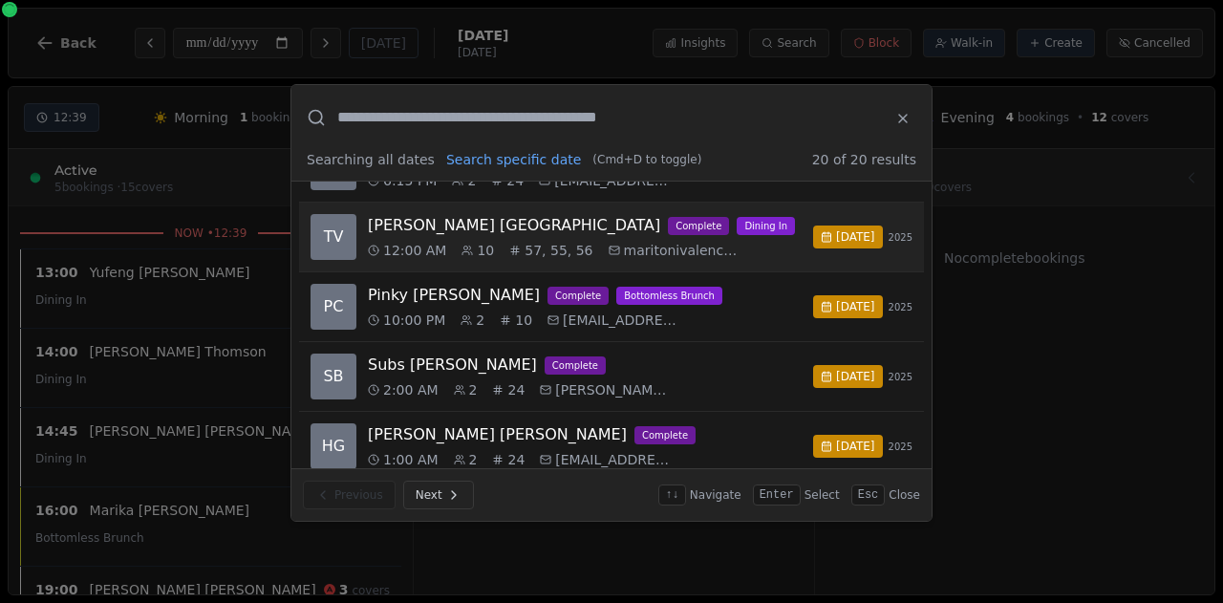
scroll to position [118, 0]
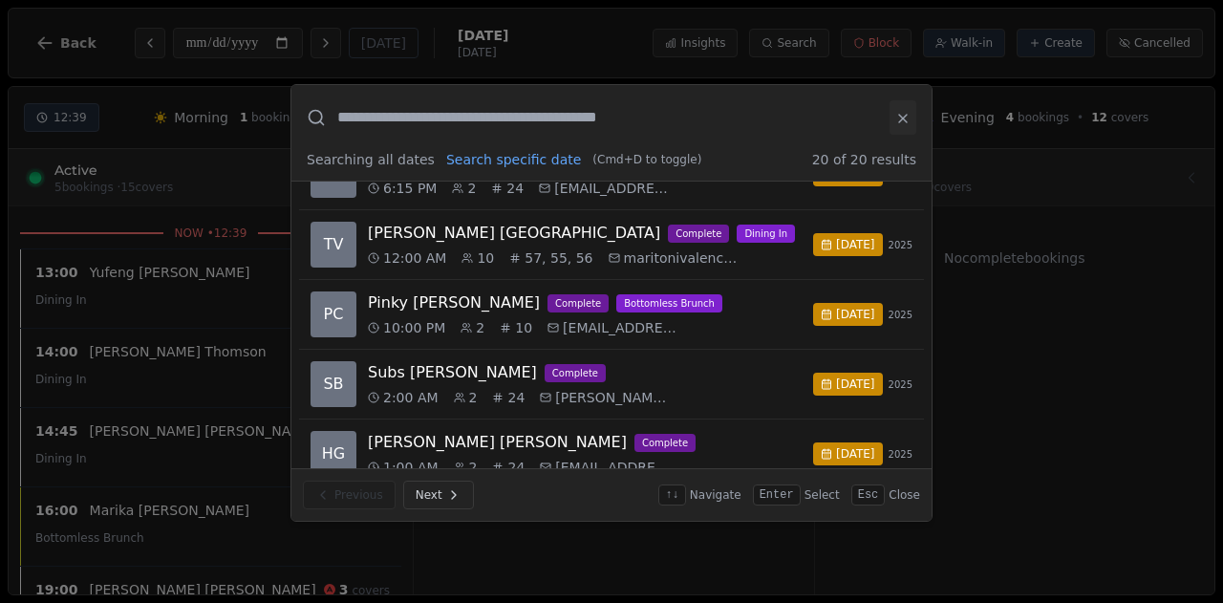
click at [907, 114] on icon at bounding box center [902, 118] width 15 height 15
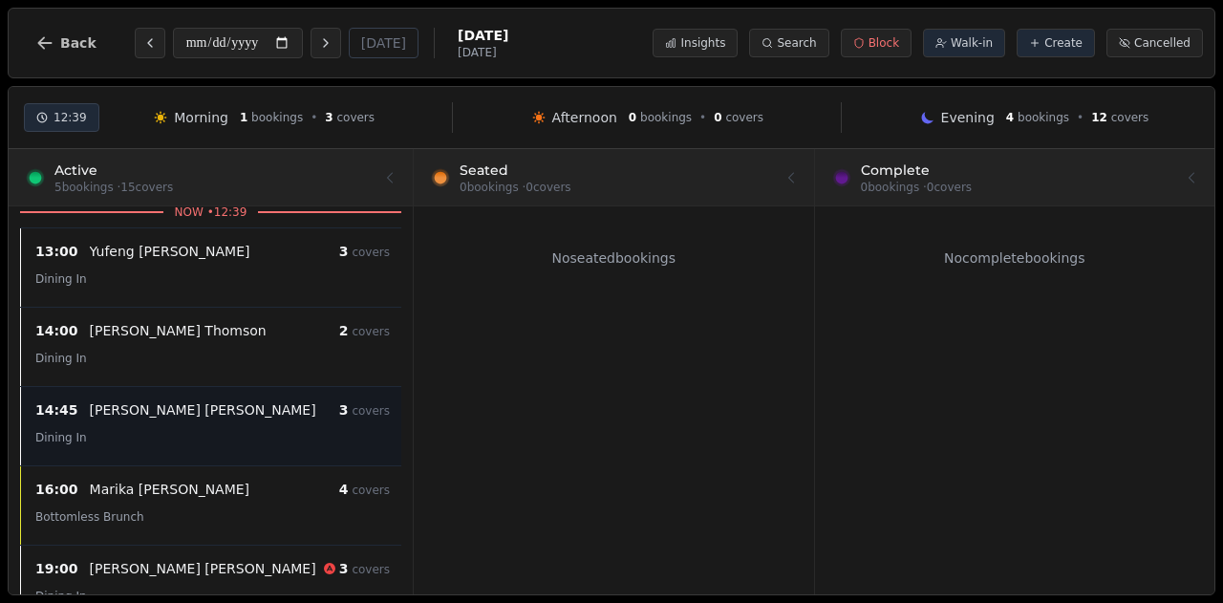
scroll to position [0, 0]
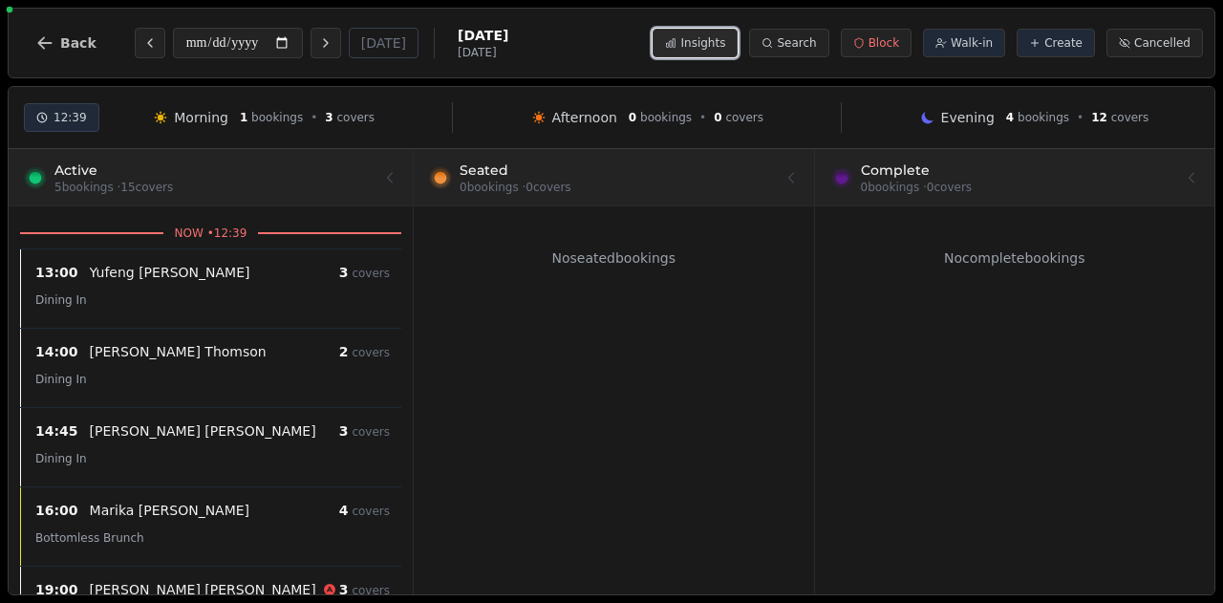
click at [725, 39] on span "Insights" at bounding box center [702, 42] width 45 height 15
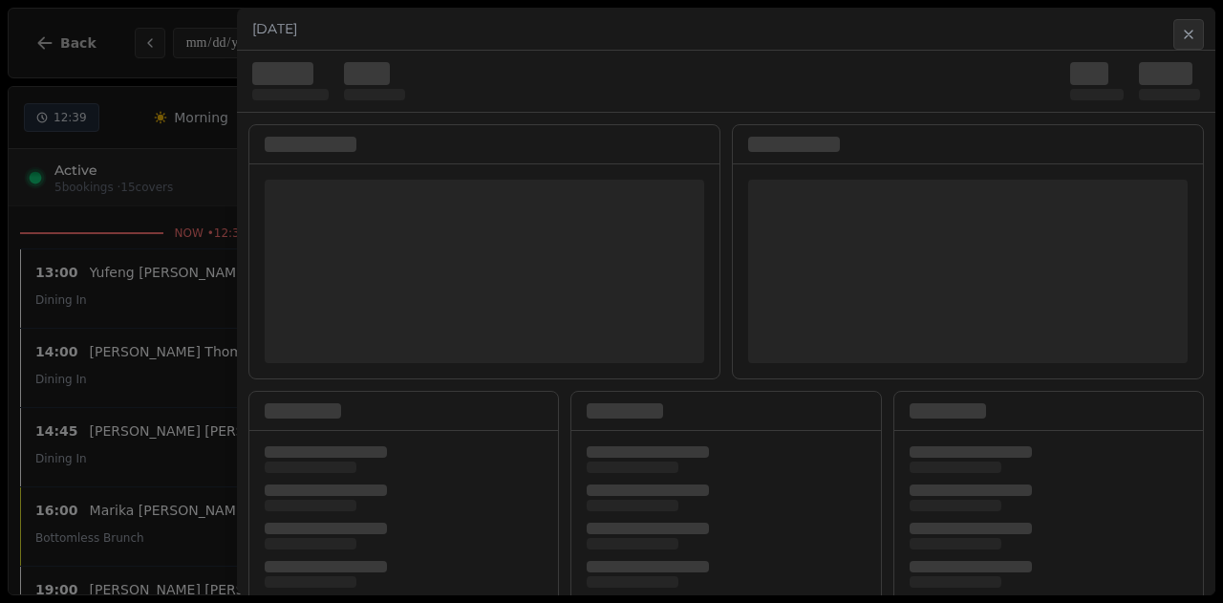
click at [861, 67] on div at bounding box center [726, 81] width 948 height 38
click at [1192, 39] on icon "button" at bounding box center [1188, 34] width 15 height 15
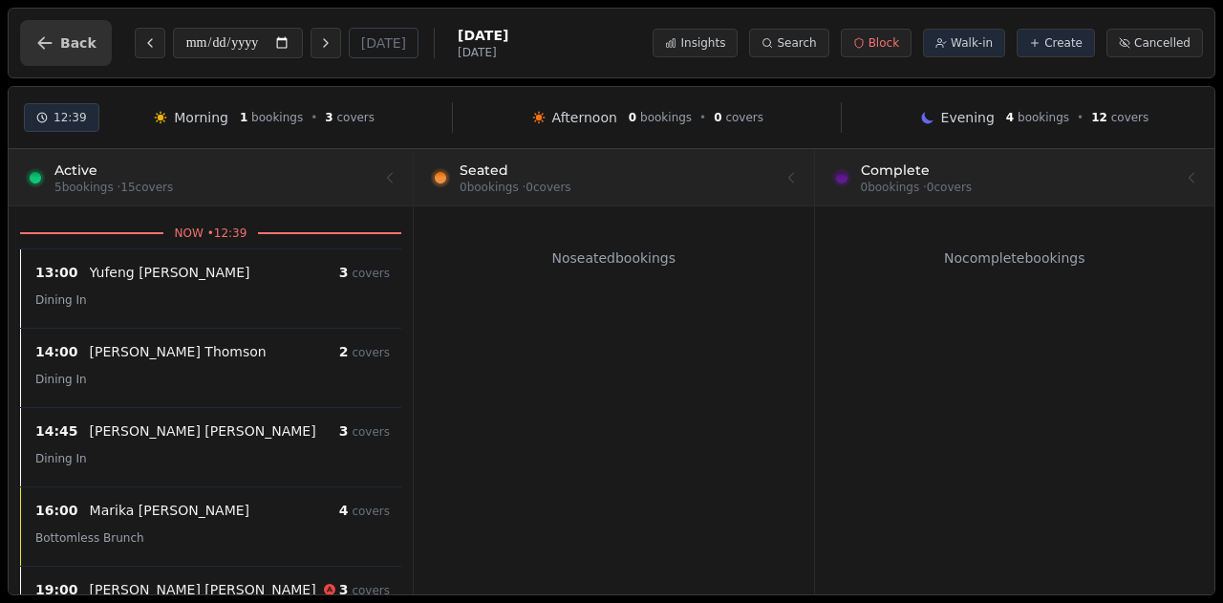
click at [76, 39] on span "Back" at bounding box center [78, 42] width 36 height 13
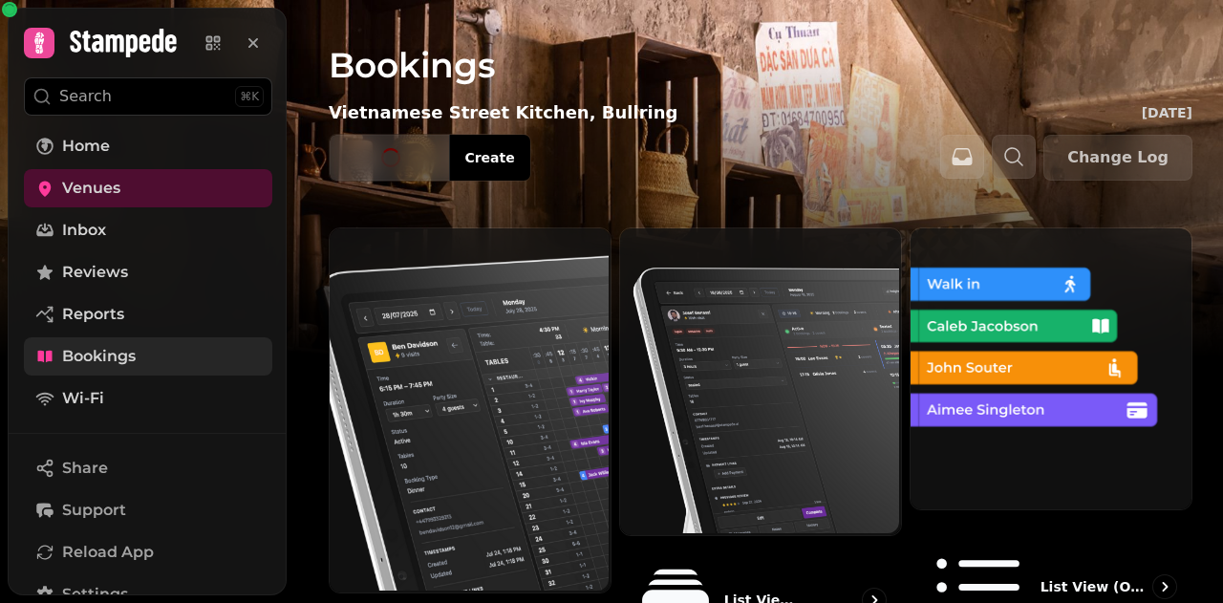
click at [156, 358] on link "Bookings" at bounding box center [148, 356] width 248 height 38
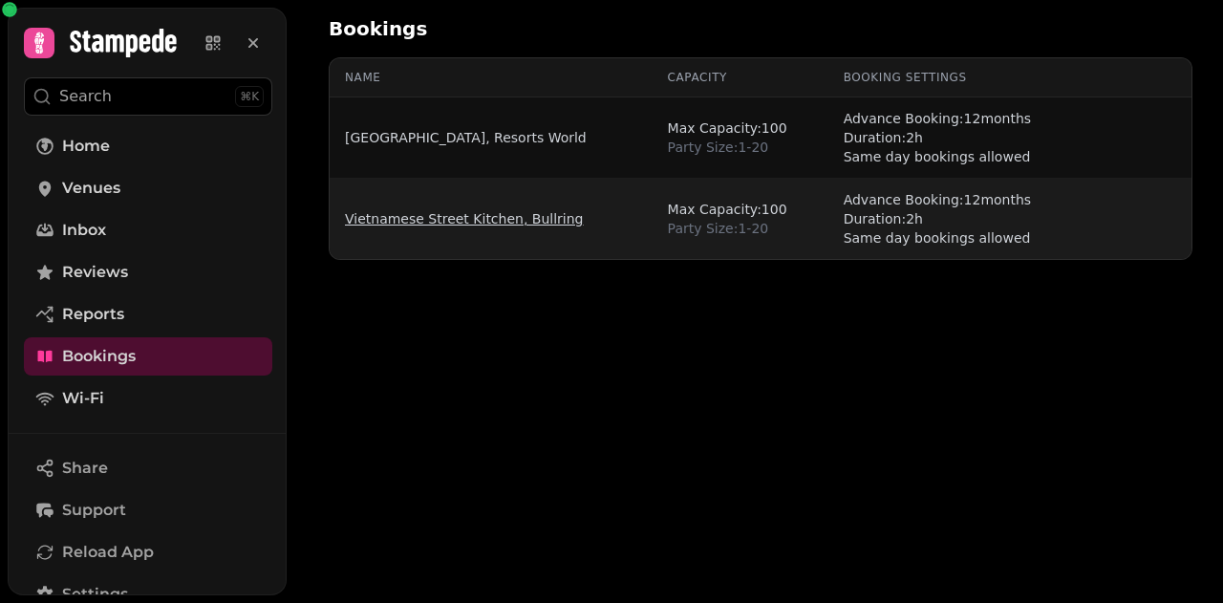
click at [528, 213] on link "Vietnamese Street Kitchen, Bullring" at bounding box center [464, 218] width 239 height 19
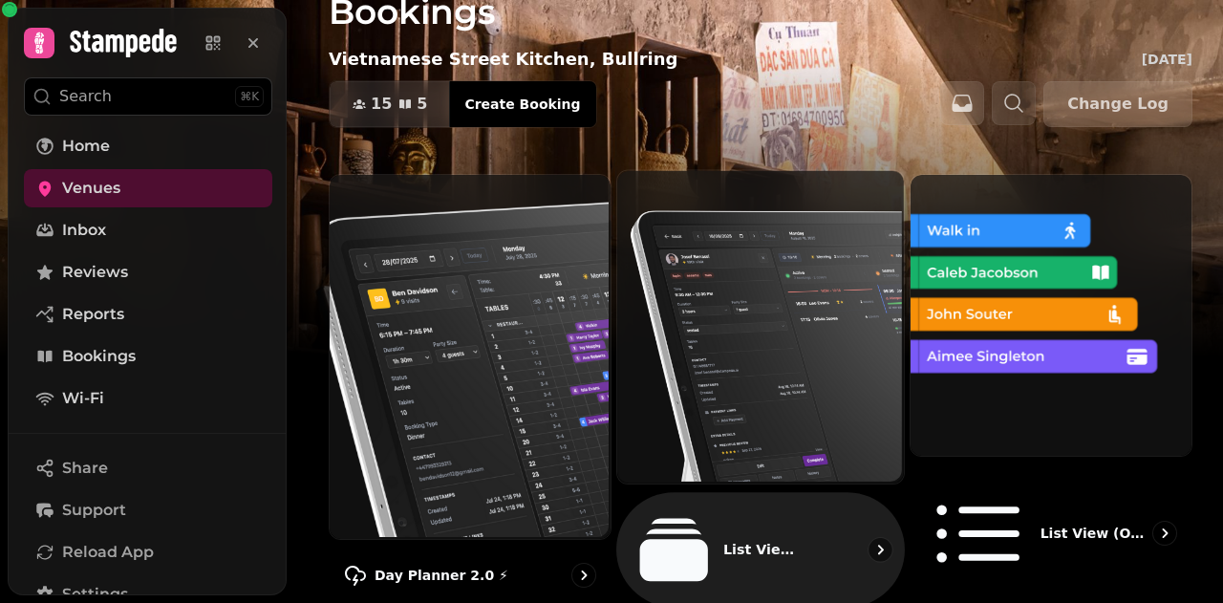
scroll to position [191, 0]
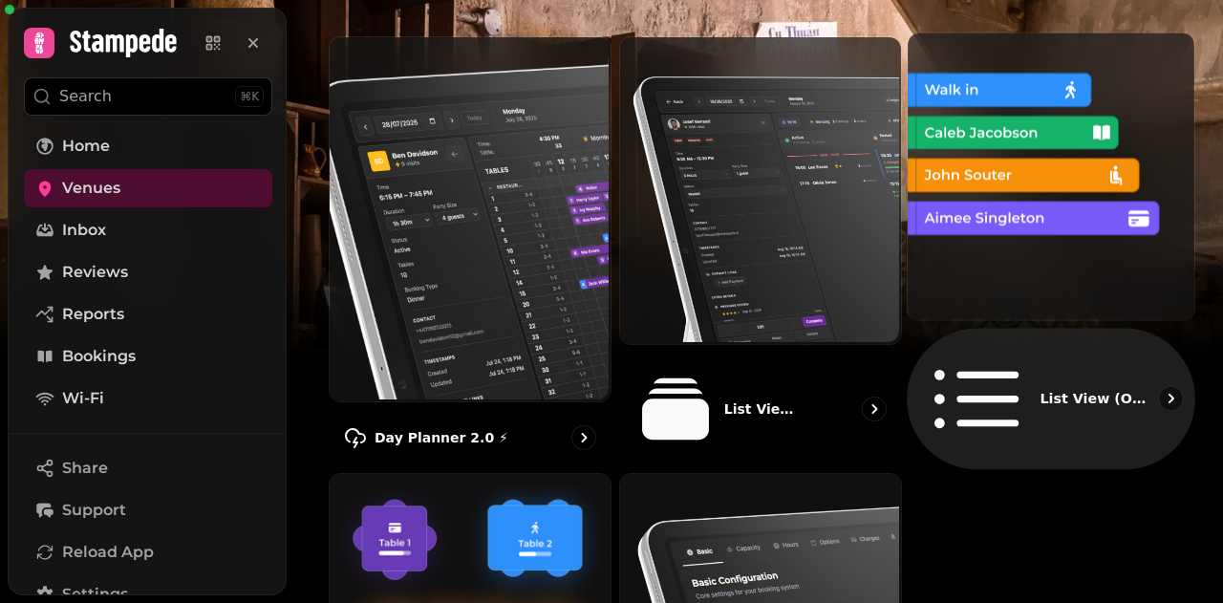
click at [987, 219] on img at bounding box center [1049, 174] width 287 height 287
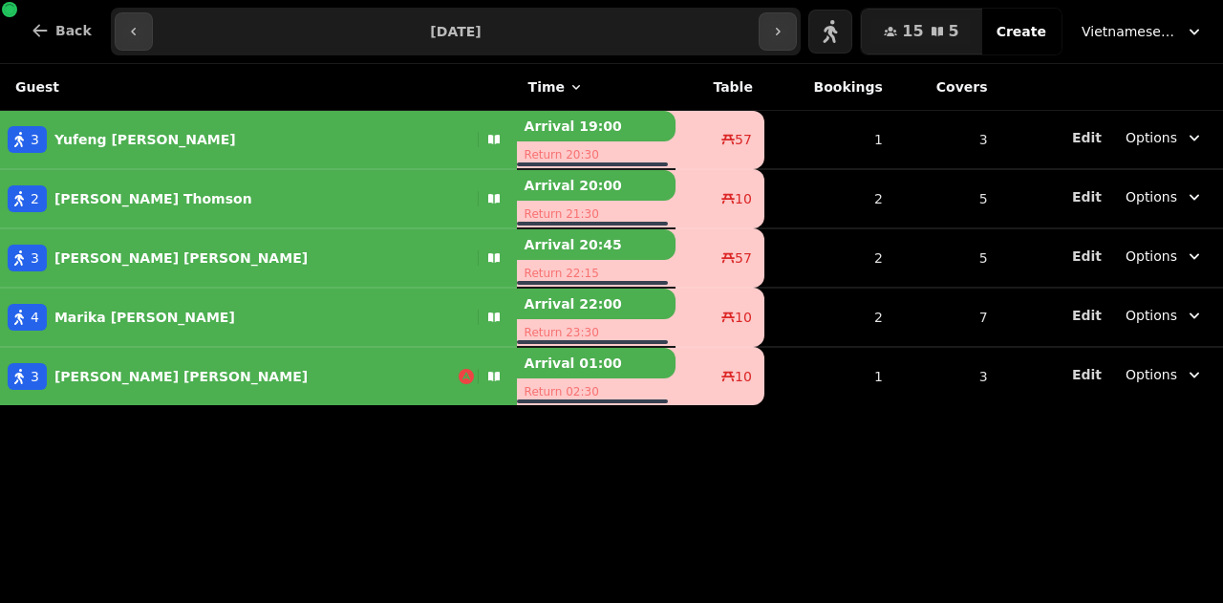
click at [430, 30] on input "**********" at bounding box center [456, 31] width 599 height 31
click at [764, 83] on th "Bookings" at bounding box center [829, 87] width 130 height 47
click at [73, 28] on span "Back" at bounding box center [73, 30] width 36 height 13
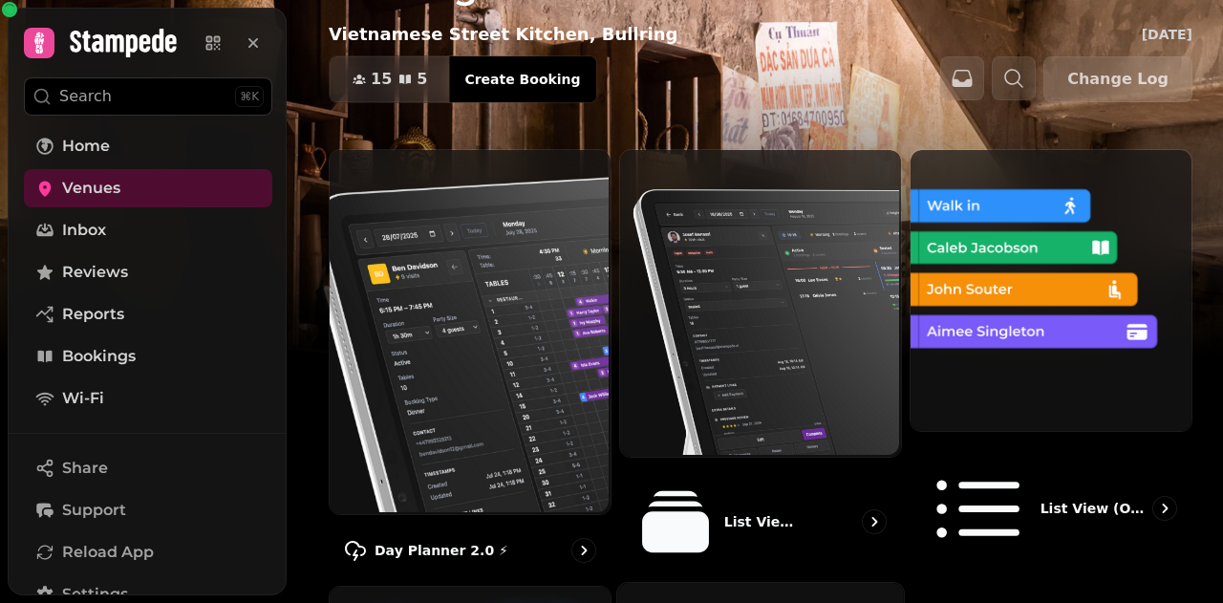
scroll to position [191, 0]
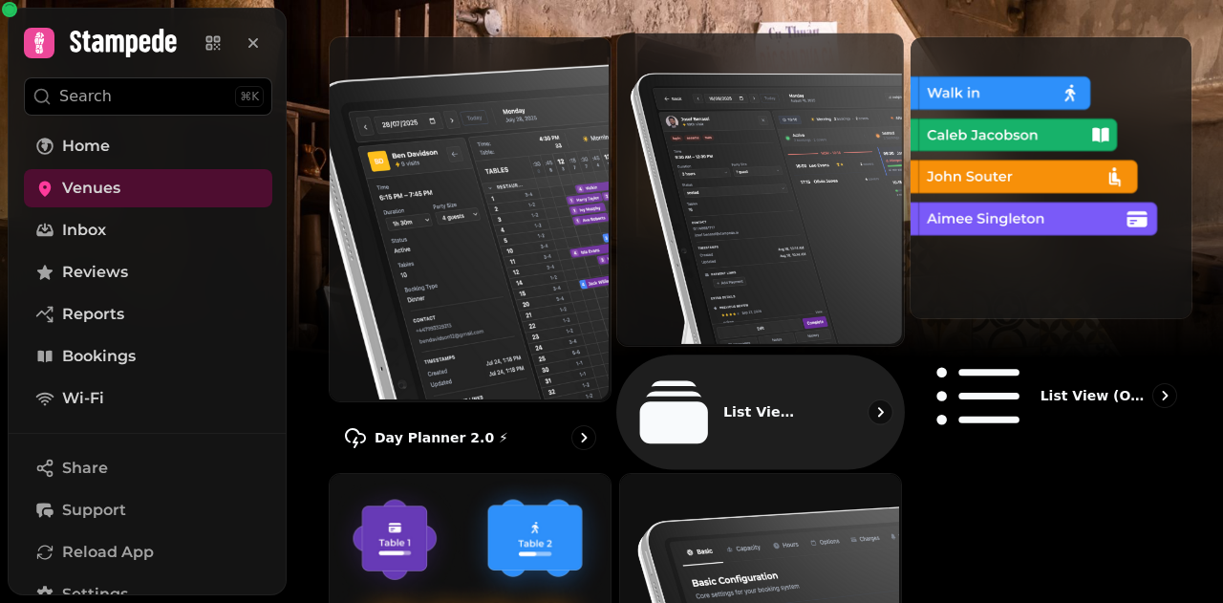
click at [879, 402] on icon "go to" at bounding box center [880, 411] width 19 height 19
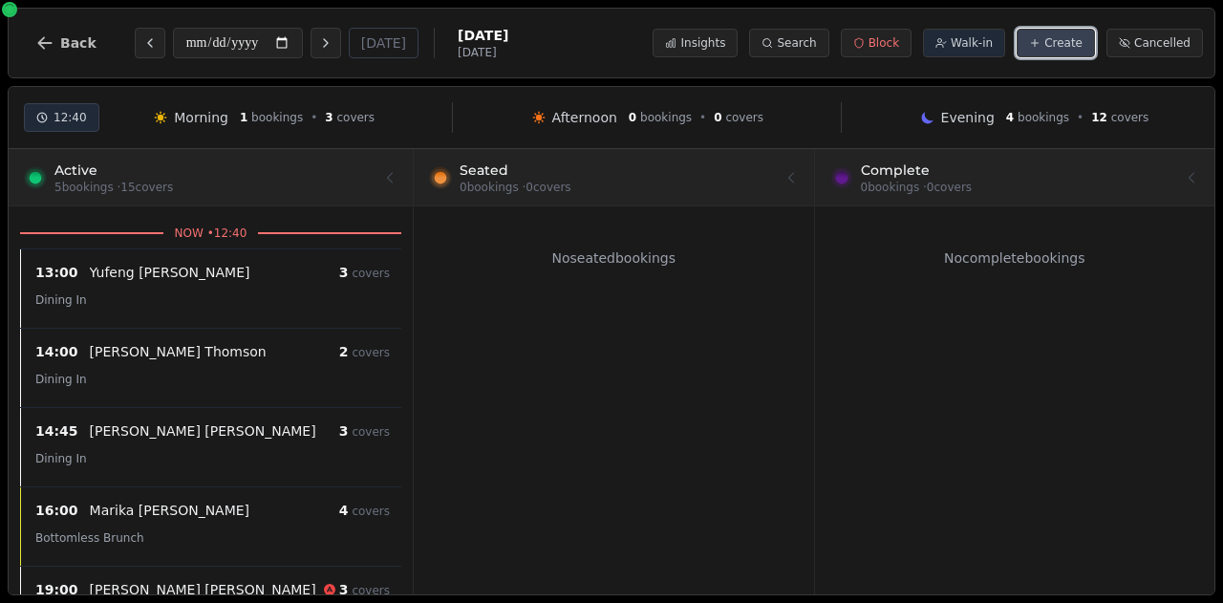
click at [1035, 43] on icon at bounding box center [1035, 43] width 0 height 7
select select "****"
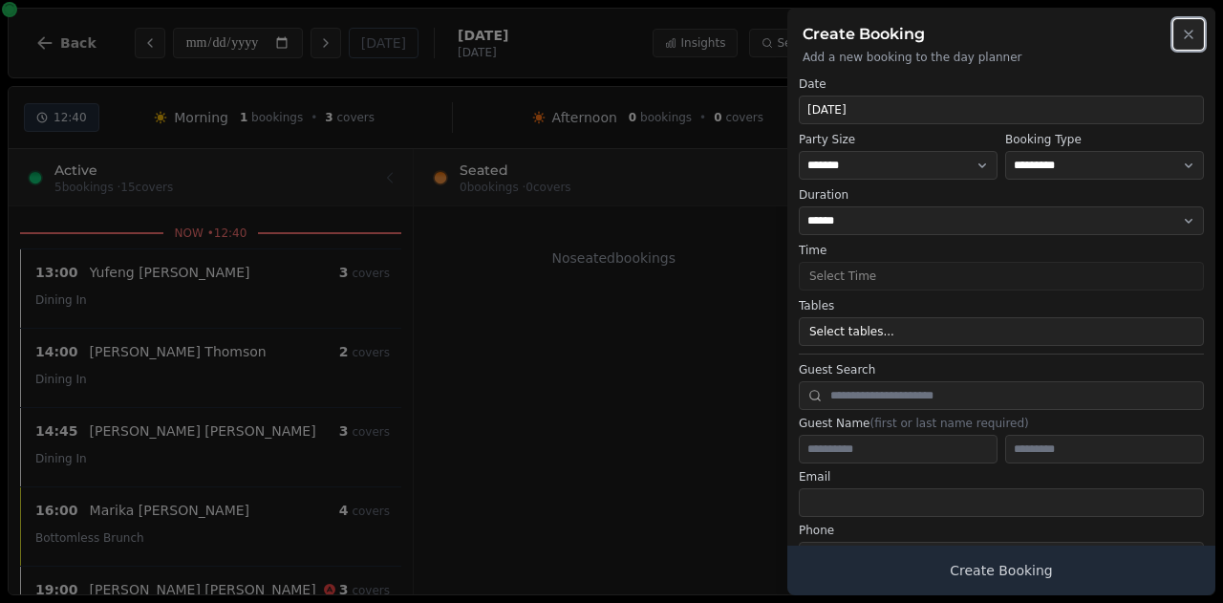
click at [1187, 29] on icon "button" at bounding box center [1188, 34] width 15 height 15
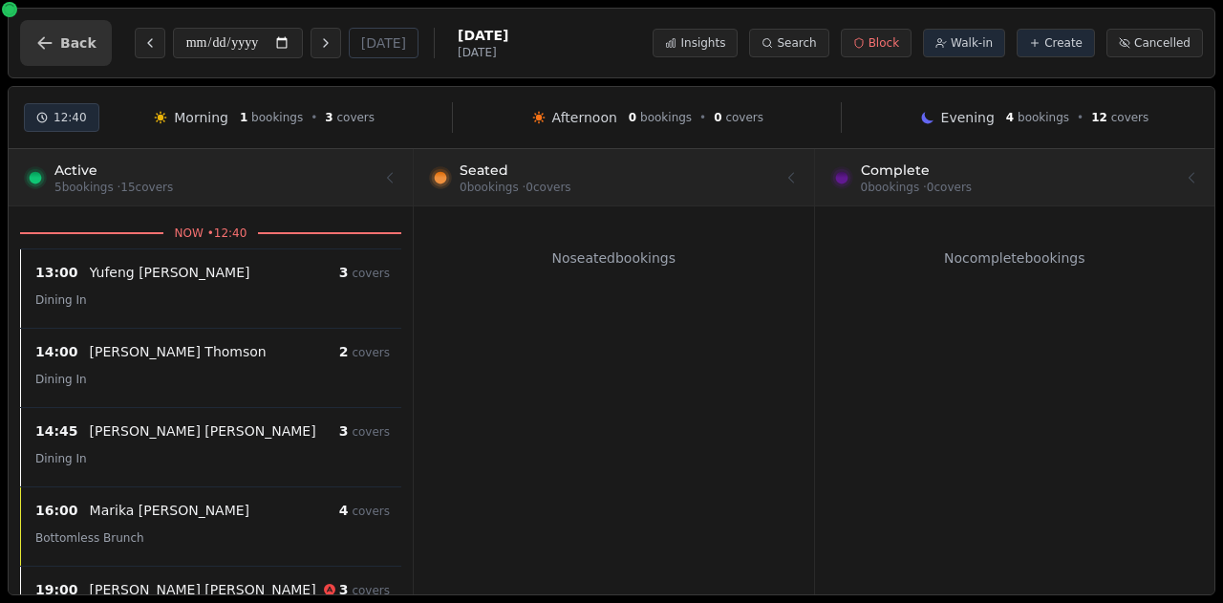
click at [74, 41] on span "Back" at bounding box center [78, 42] width 36 height 13
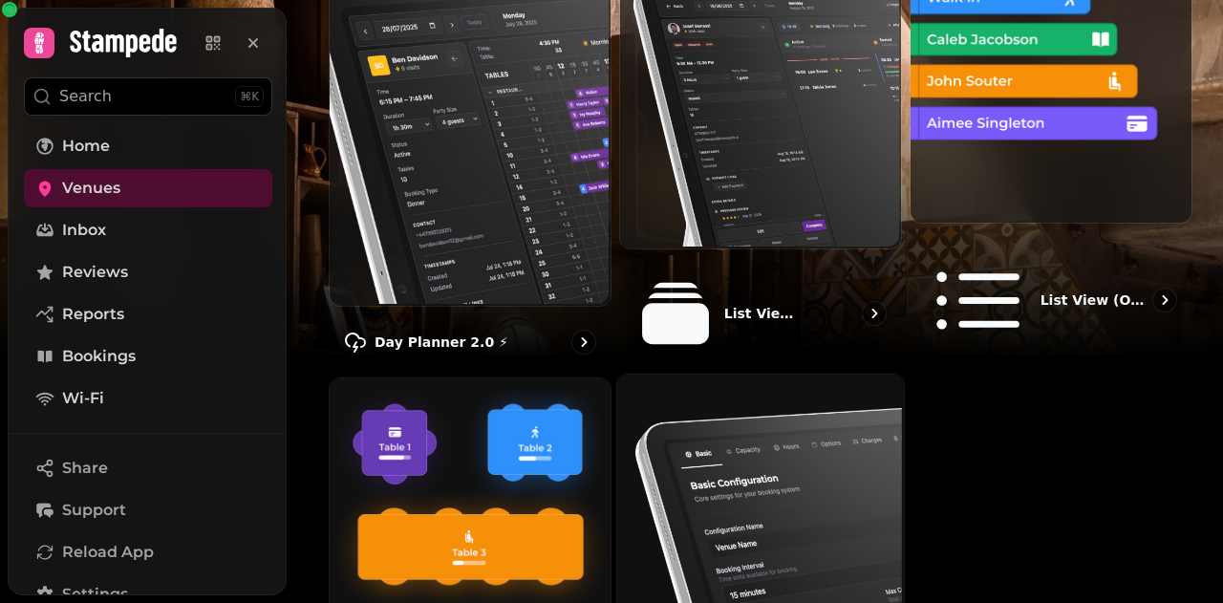
scroll to position [373, 0]
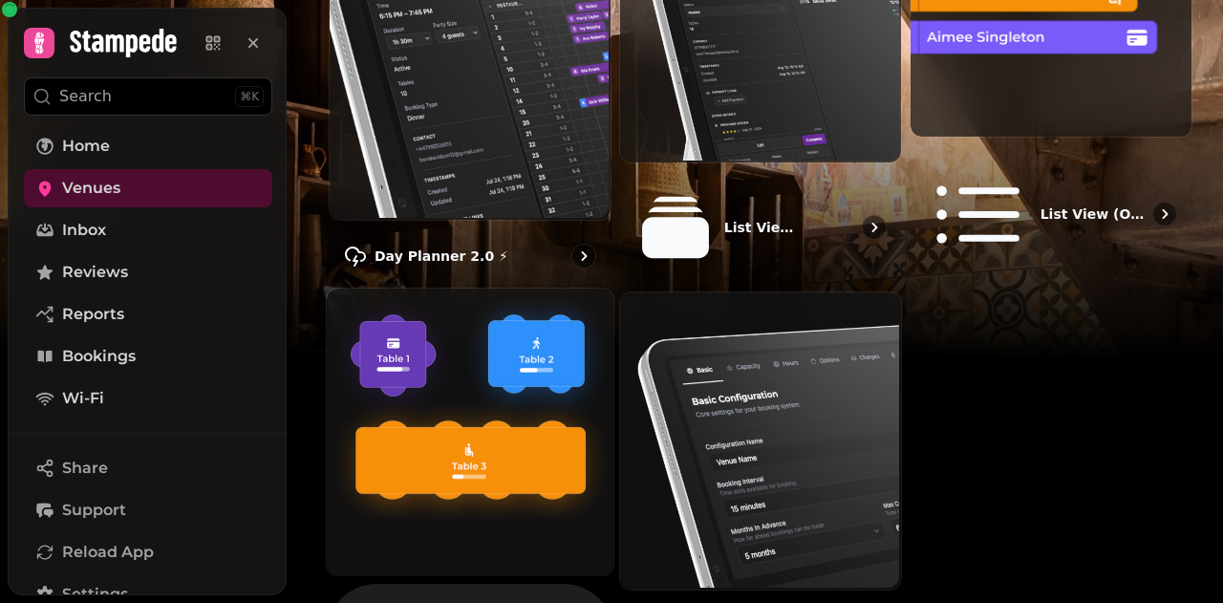
click at [463, 364] on img at bounding box center [468, 430] width 287 height 287
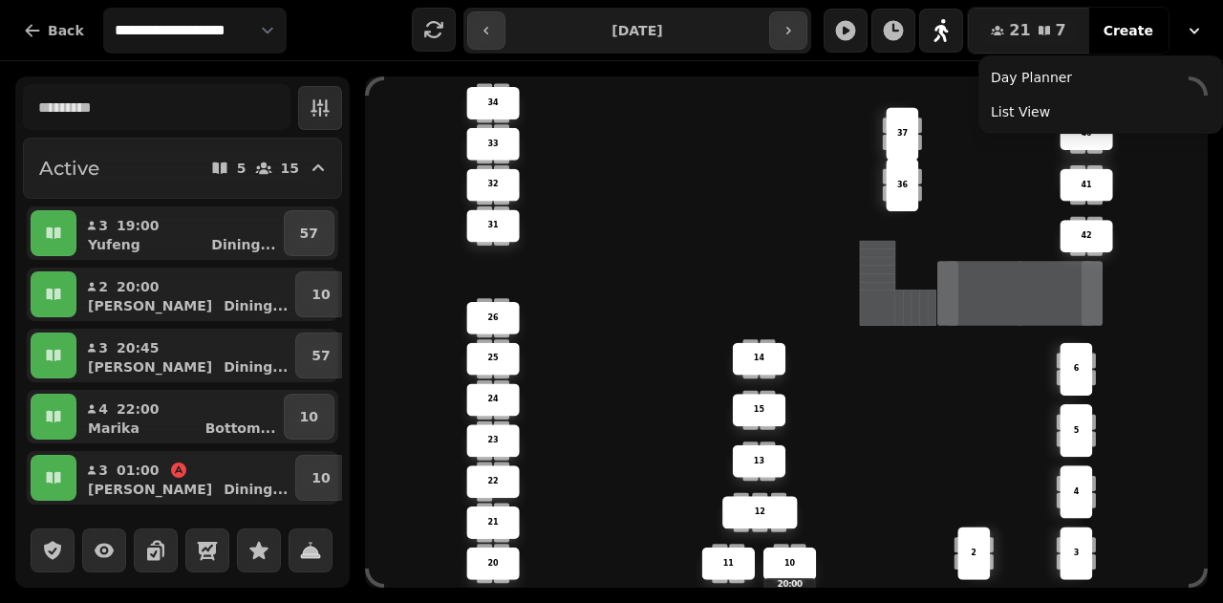
click at [1183, 24] on button "button" at bounding box center [1195, 30] width 42 height 34
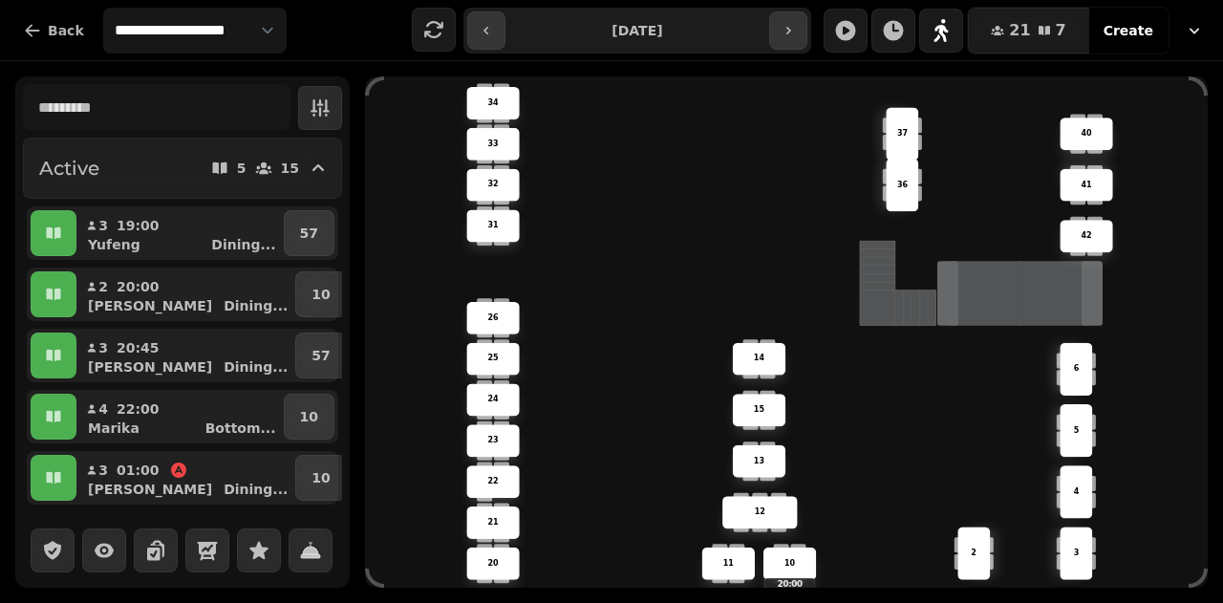
click at [1200, 36] on icon "button" at bounding box center [1194, 30] width 19 height 19
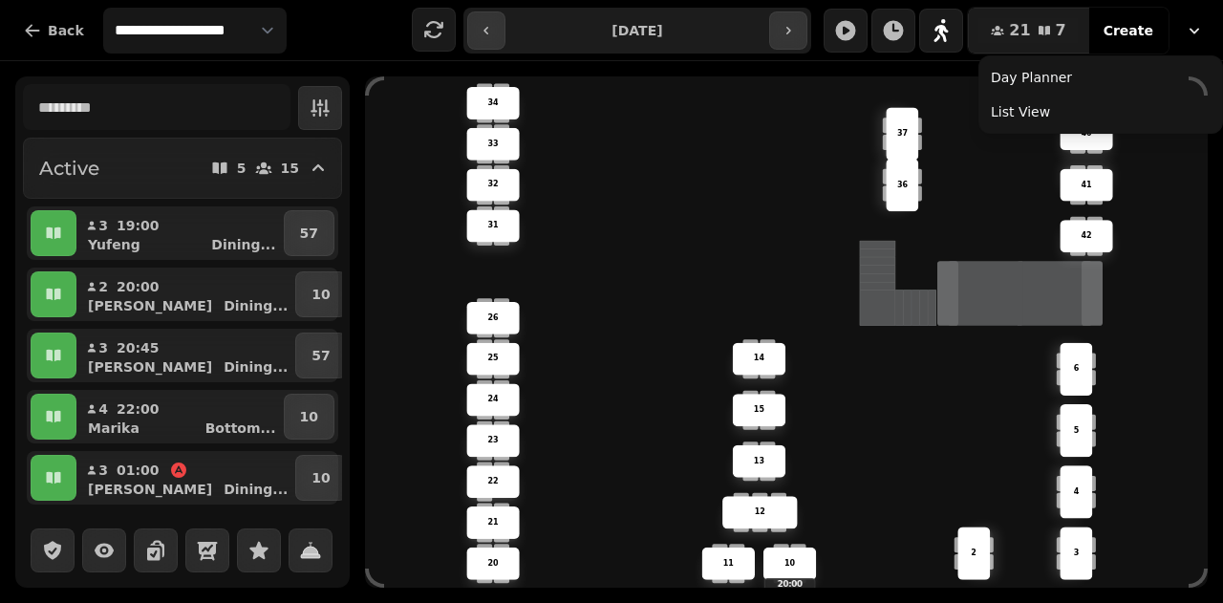
click at [1191, 30] on icon "button" at bounding box center [1195, 31] width 10 height 6
click at [1131, 27] on div "21 7 Covers Create Day Planner List View" at bounding box center [1021, 31] width 404 height 48
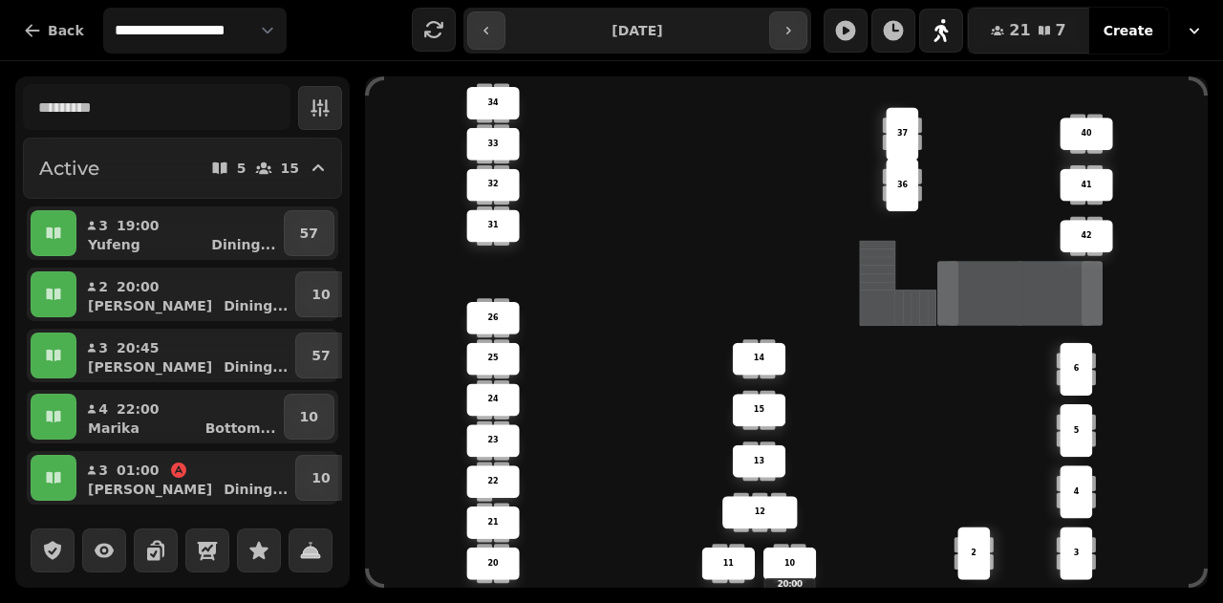
click at [1131, 31] on span "Create" at bounding box center [1129, 30] width 50 height 13
select select "****"
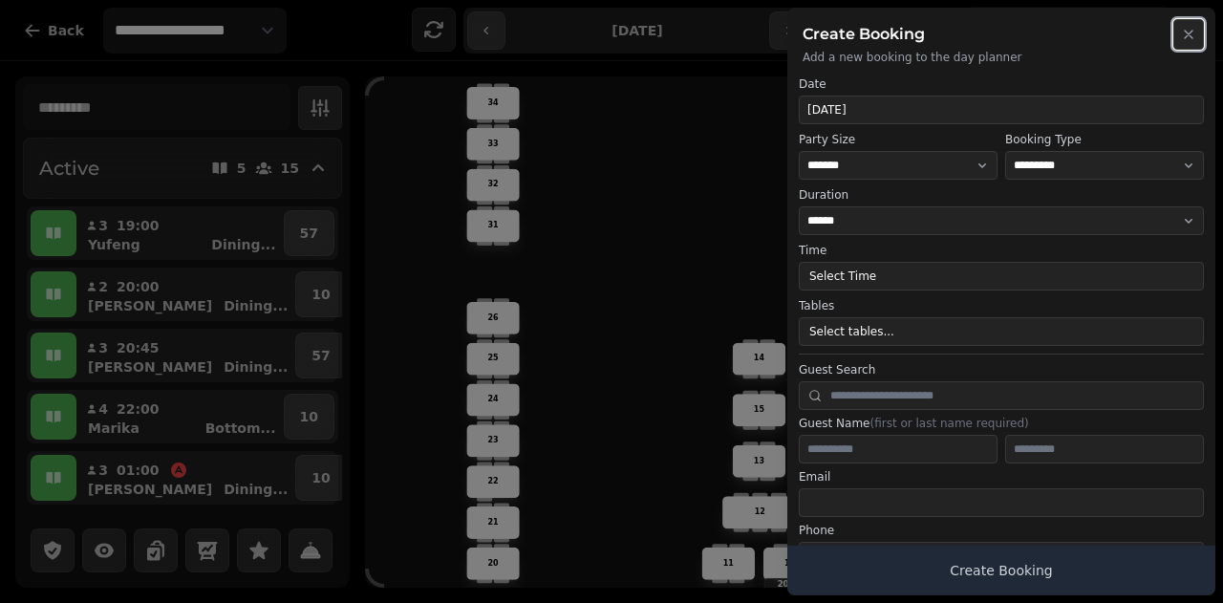
click at [1182, 37] on icon "button" at bounding box center [1188, 34] width 15 height 15
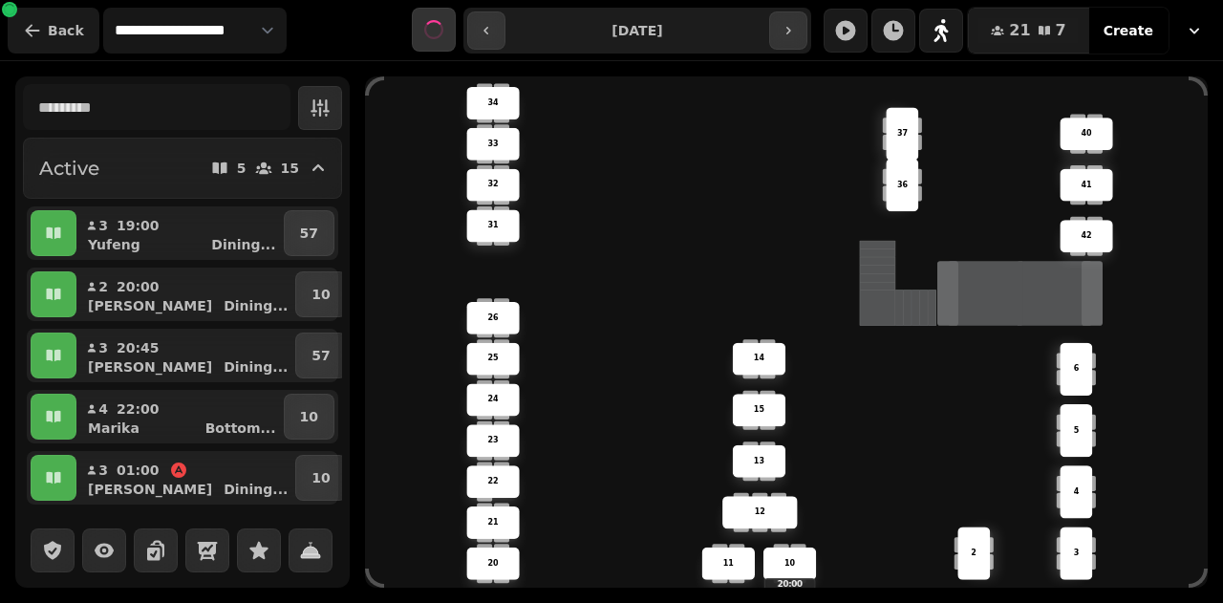
click at [32, 35] on icon "button" at bounding box center [32, 30] width 19 height 19
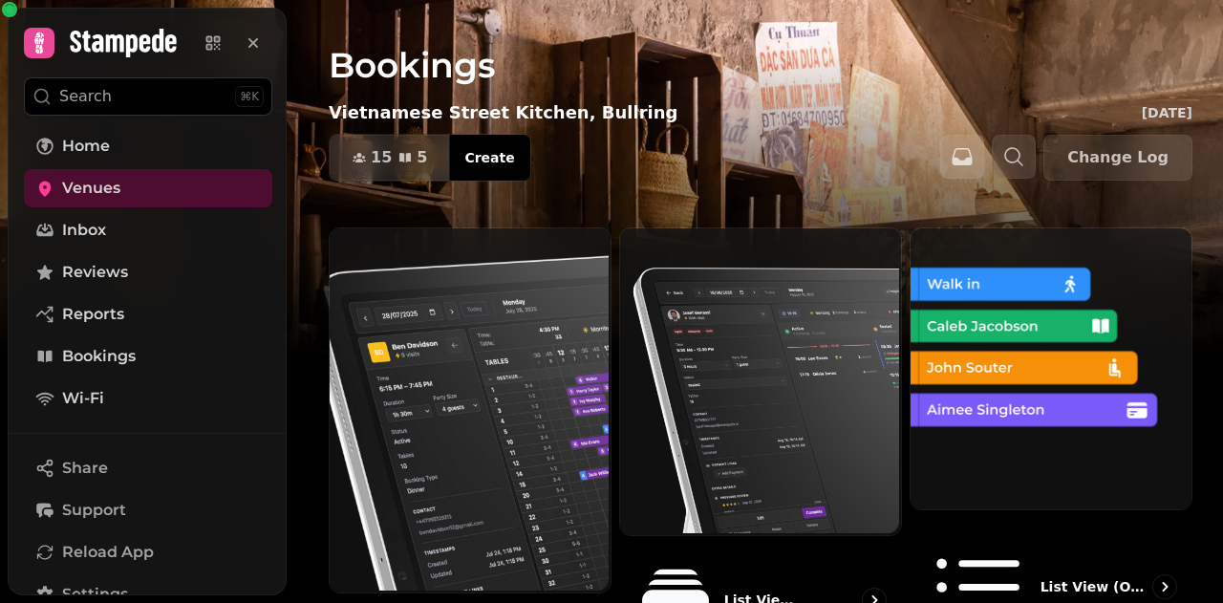
scroll to position [96, 0]
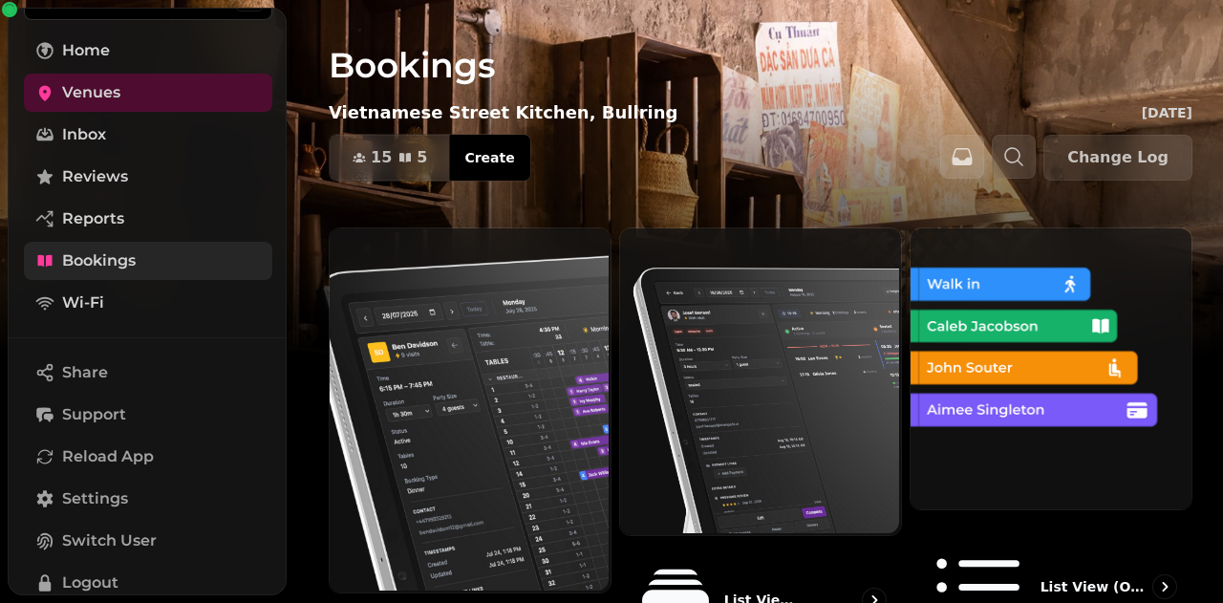
click at [162, 265] on link "Bookings" at bounding box center [148, 261] width 248 height 38
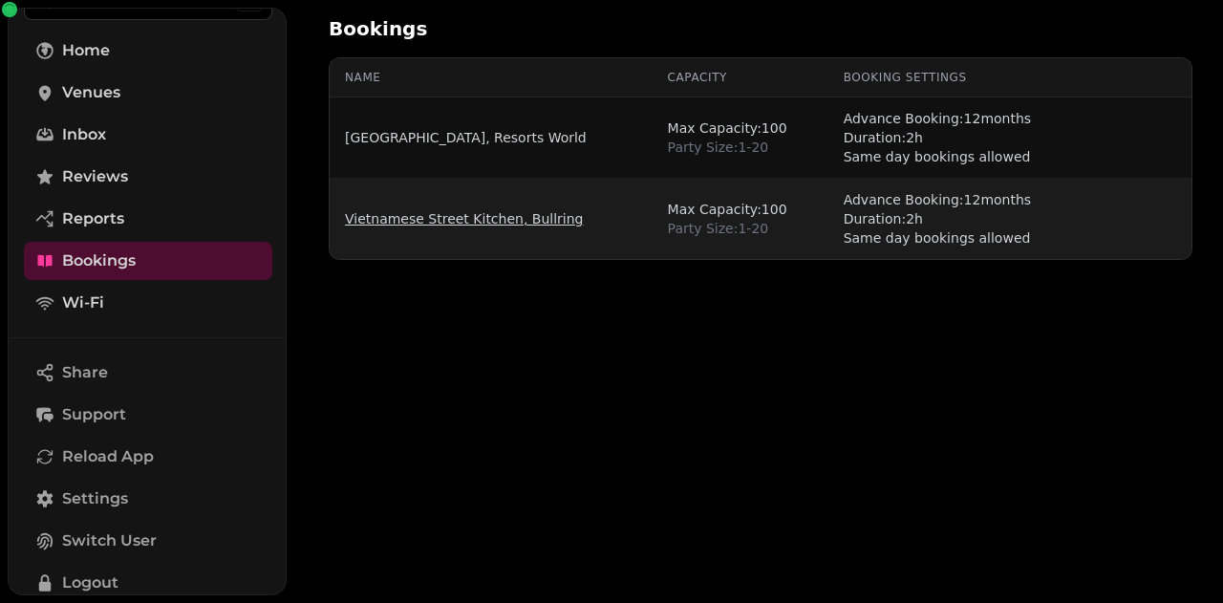
click at [545, 213] on link "Vietnamese Street Kitchen, Bullring" at bounding box center [464, 218] width 239 height 19
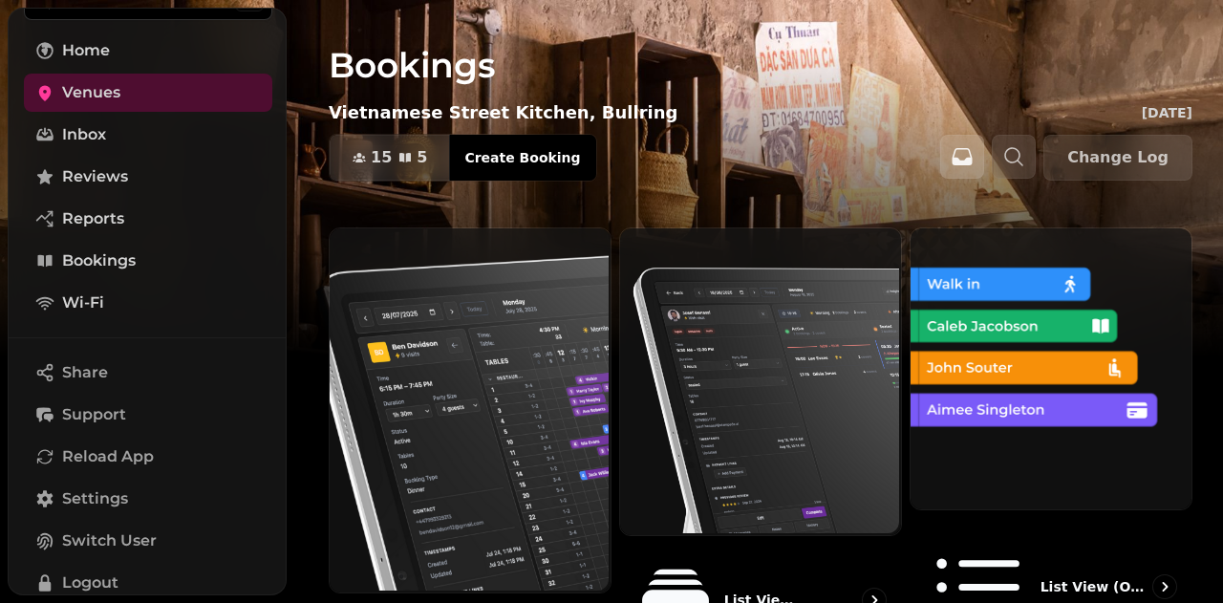
click at [968, 163] on icon "button" at bounding box center [963, 156] width 20 height 17
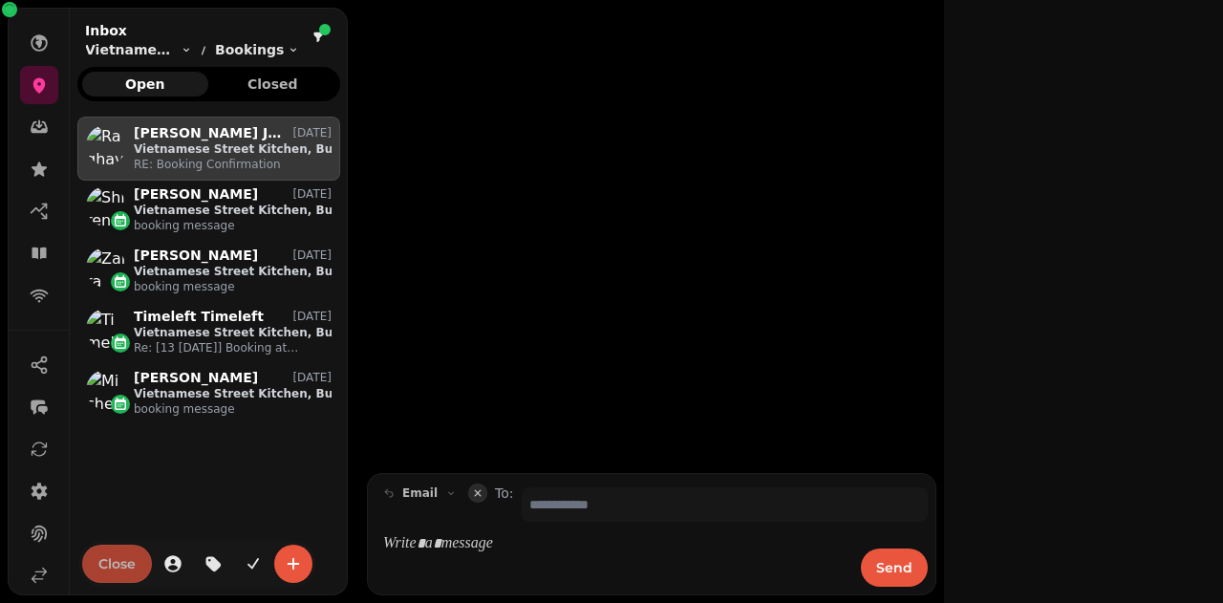
scroll to position [456, 248]
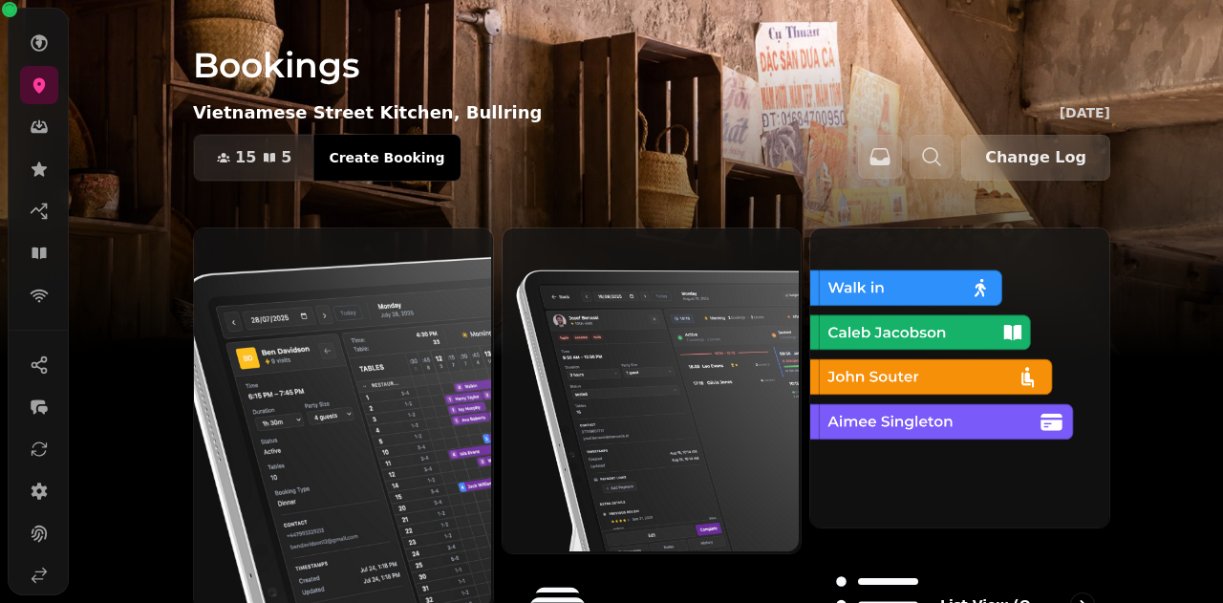
click at [1018, 154] on span "Change Log" at bounding box center [1035, 157] width 101 height 15
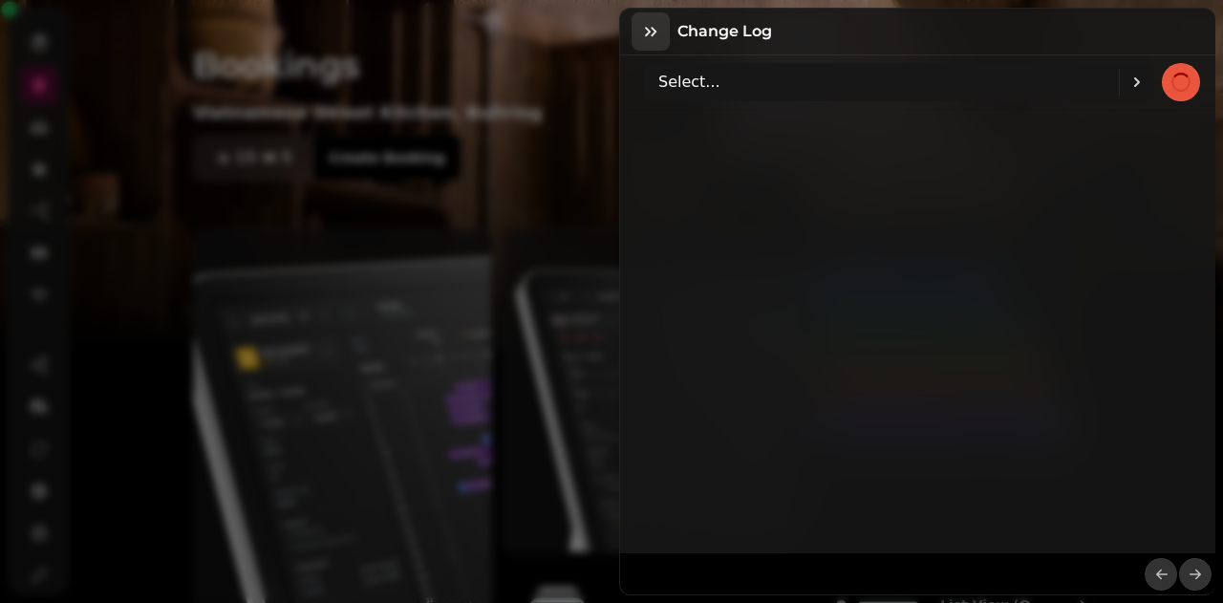
click at [644, 28] on icon "button" at bounding box center [650, 31] width 19 height 19
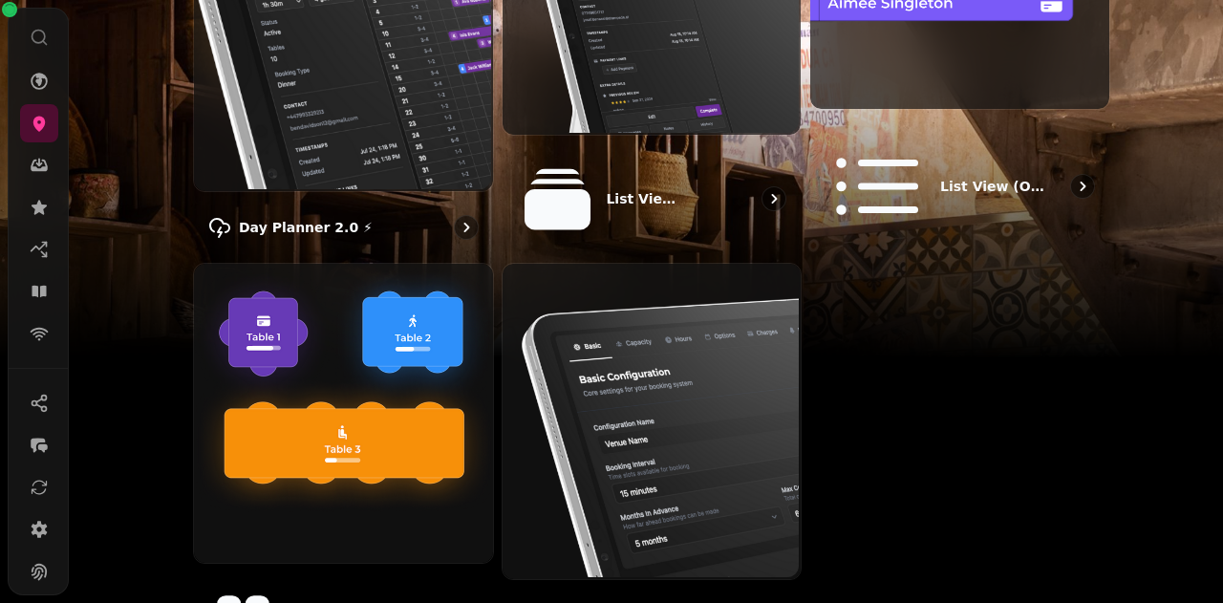
scroll to position [54, 0]
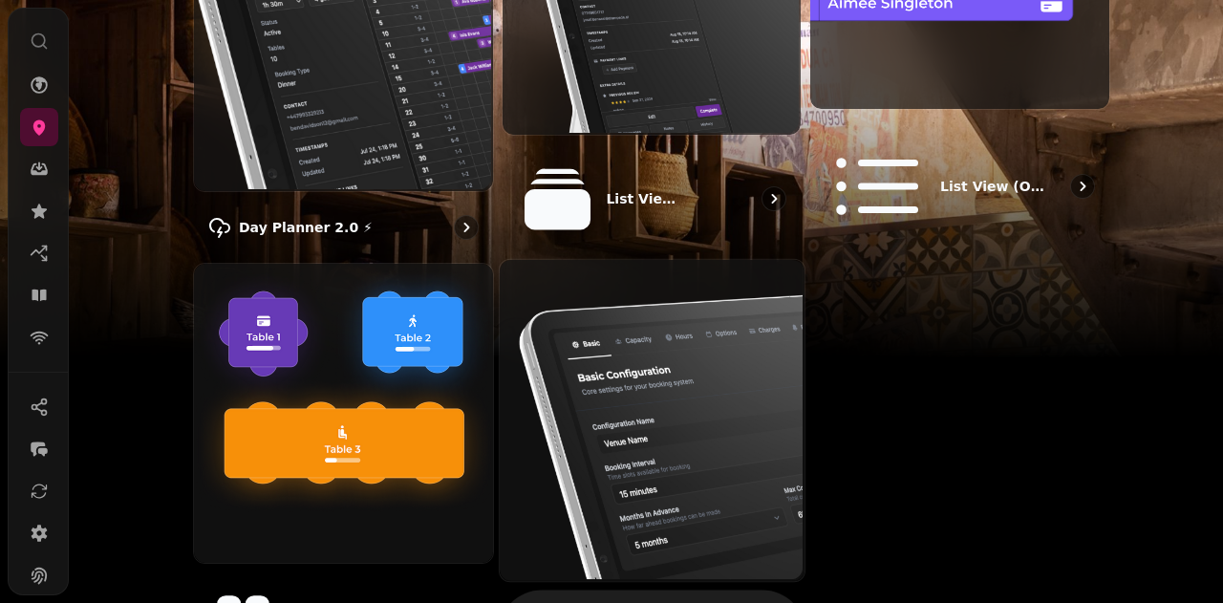
click at [746, 471] on img at bounding box center [649, 419] width 305 height 322
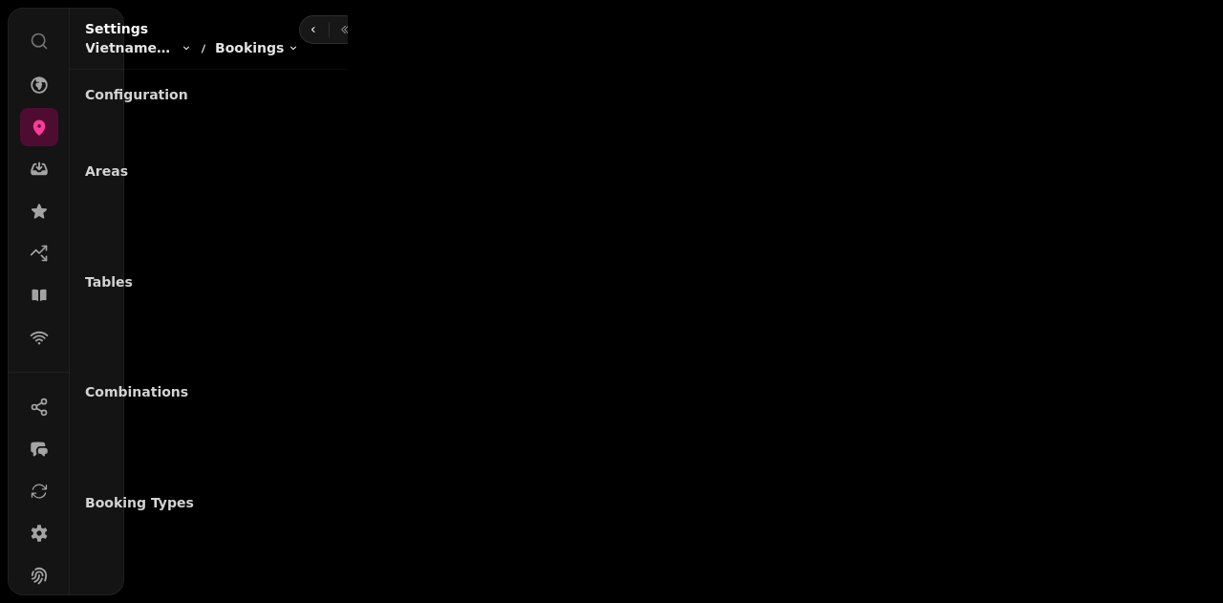
select select "**********"
select select "**"
select select "***"
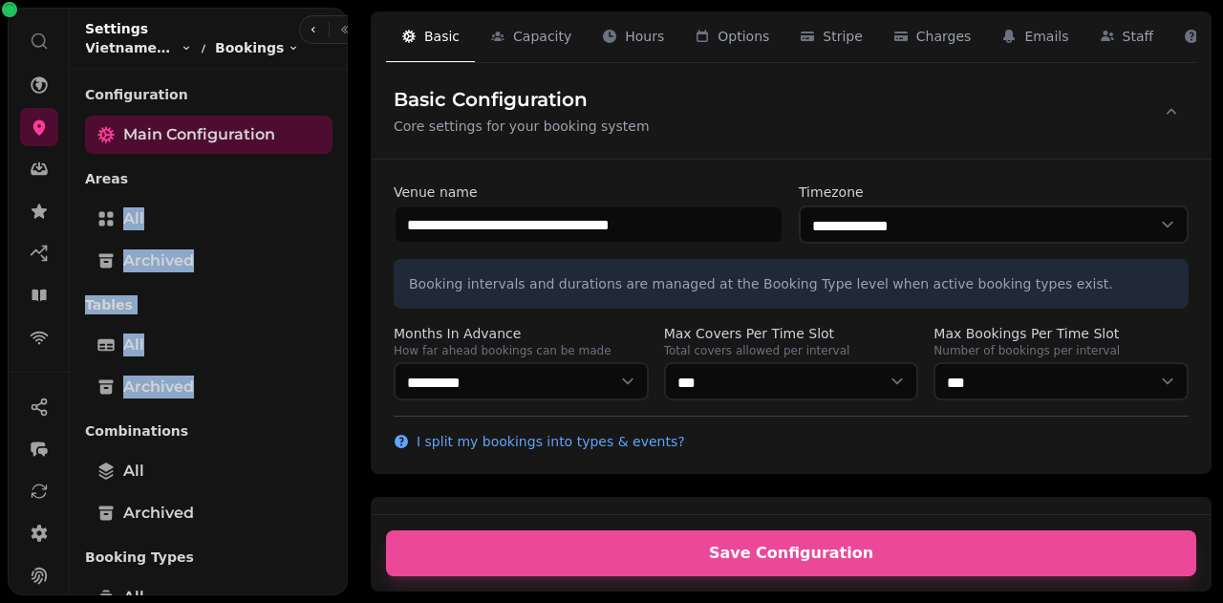
drag, startPoint x: 339, startPoint y: 191, endPoint x: 340, endPoint y: 376, distance: 184.4
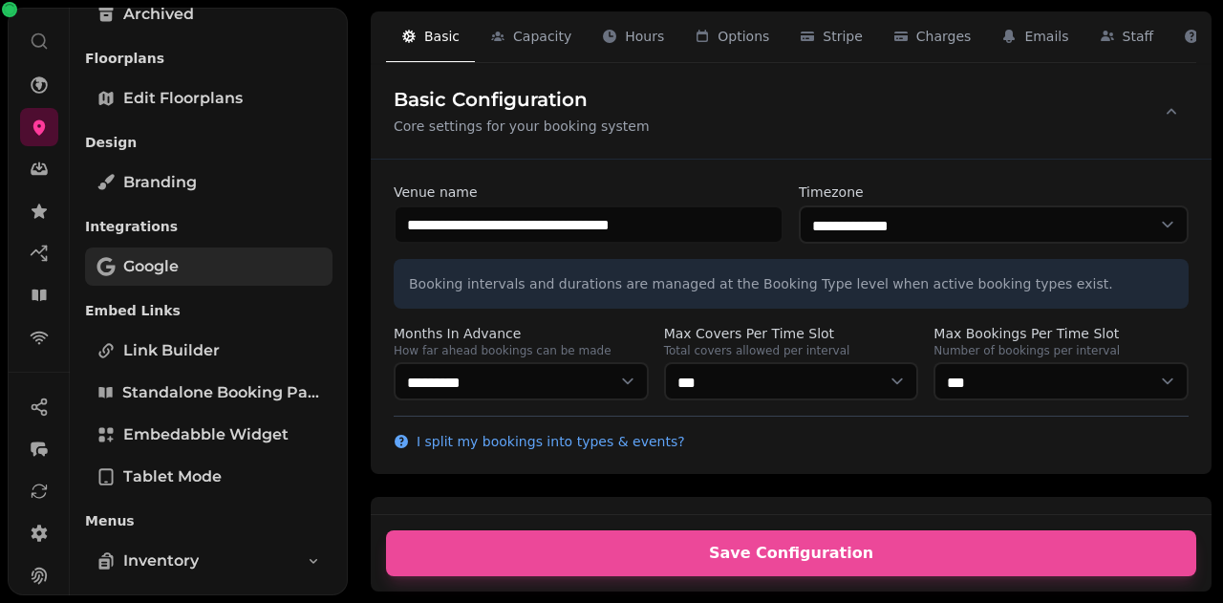
scroll to position [941, 0]
